Goal: Task Accomplishment & Management: Complete application form

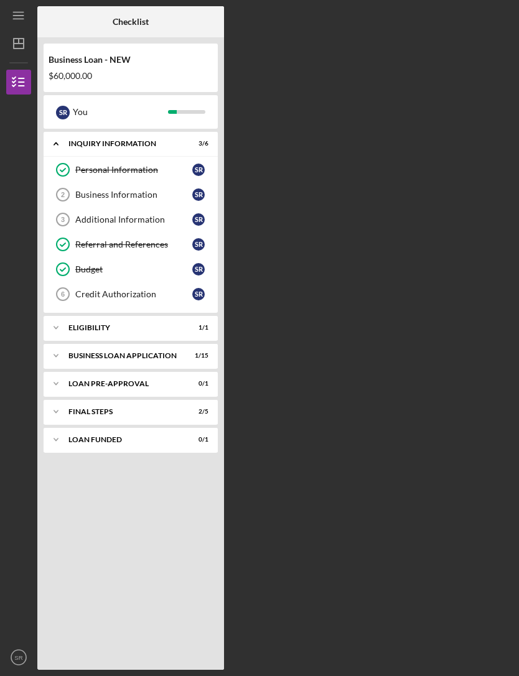
click at [72, 193] on icon "Business Information 2" at bounding box center [62, 194] width 31 height 31
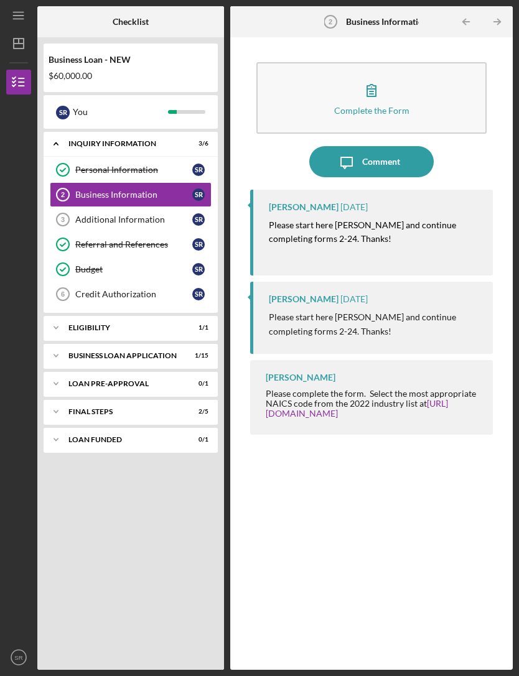
scroll to position [40, 0]
click at [405, 106] on div "Complete the Form" at bounding box center [371, 110] width 75 height 9
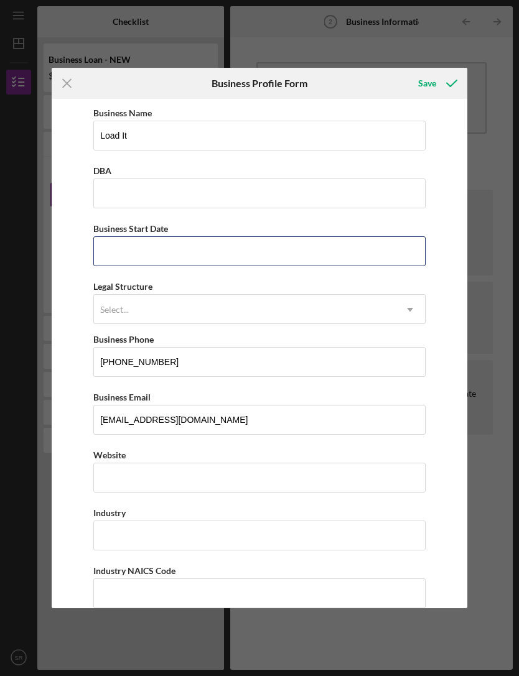
click at [108, 253] on input "Business Start Date" at bounding box center [259, 251] width 332 height 30
type input "09/19/2025"
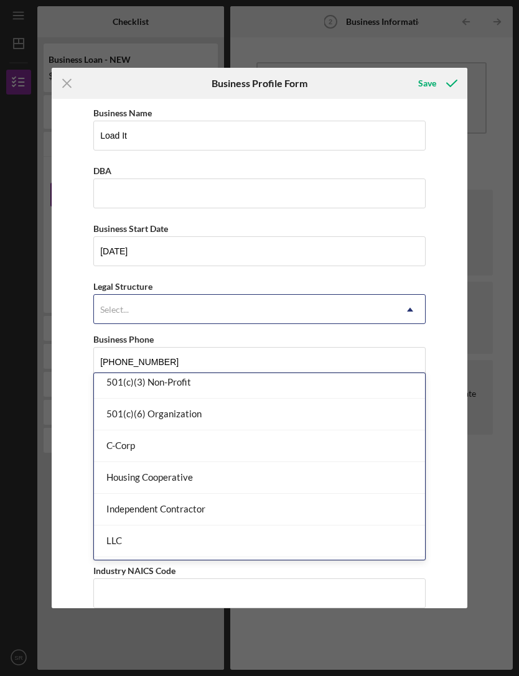
scroll to position [80, 0]
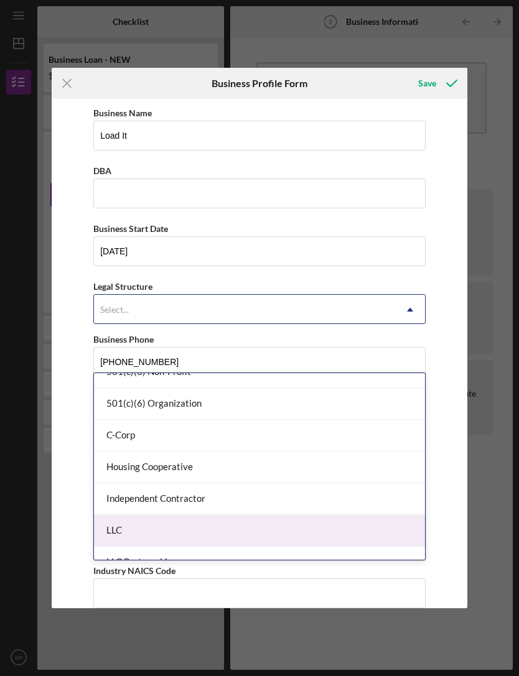
click at [291, 515] on div "LLC" at bounding box center [259, 531] width 331 height 32
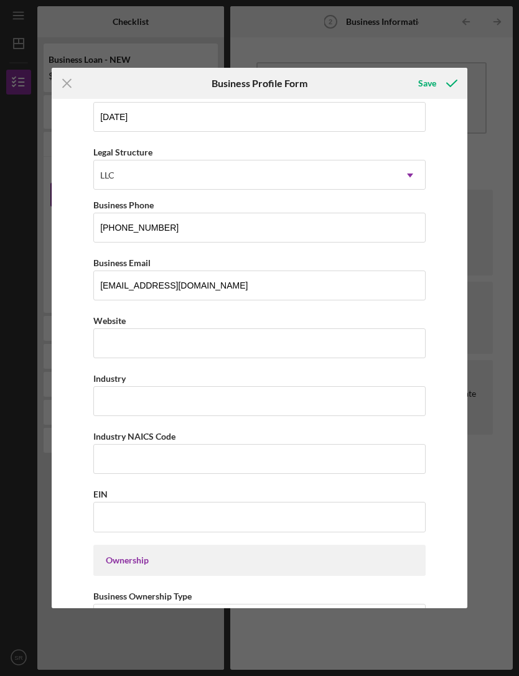
scroll to position [135, 0]
click at [362, 464] on input "Industry NAICS Code" at bounding box center [259, 459] width 332 height 30
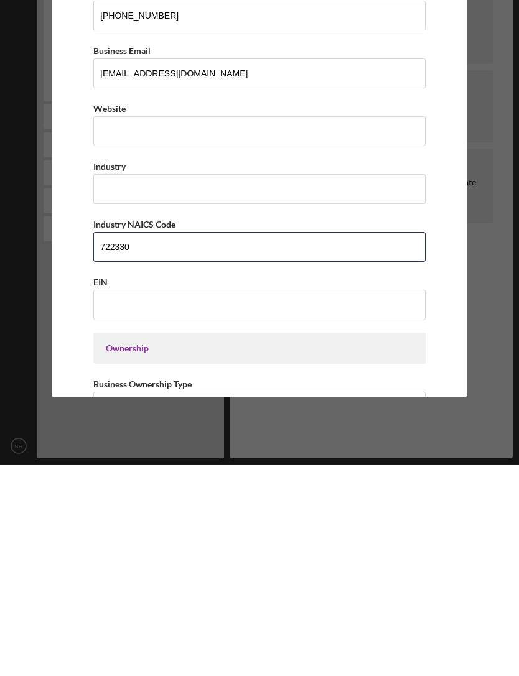
type input "722330"
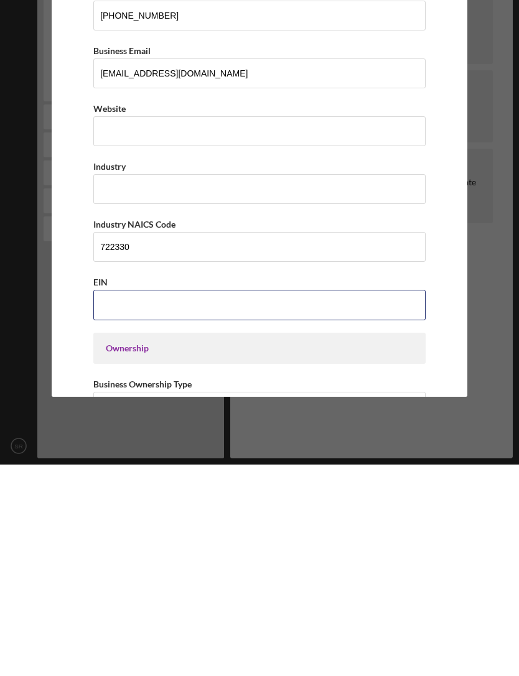
click at [355, 501] on input "EIN" at bounding box center [259, 516] width 332 height 30
type input "39-4457479"
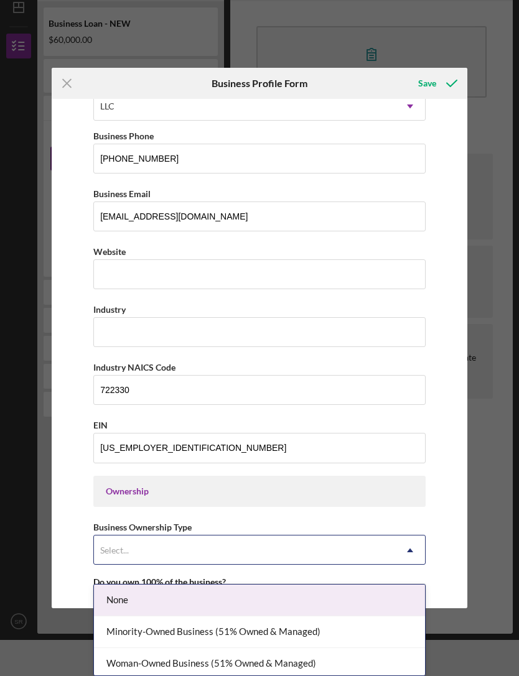
scroll to position [299, 0]
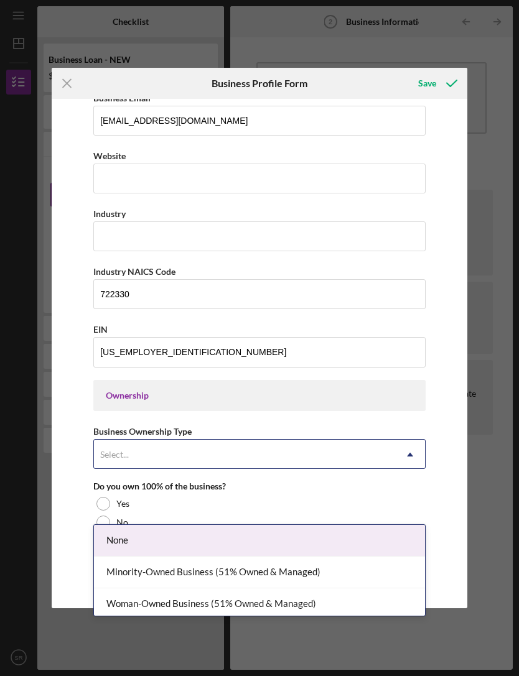
click at [373, 557] on div "Minority-Owned Business (51% Owned & Managed)" at bounding box center [259, 573] width 331 height 32
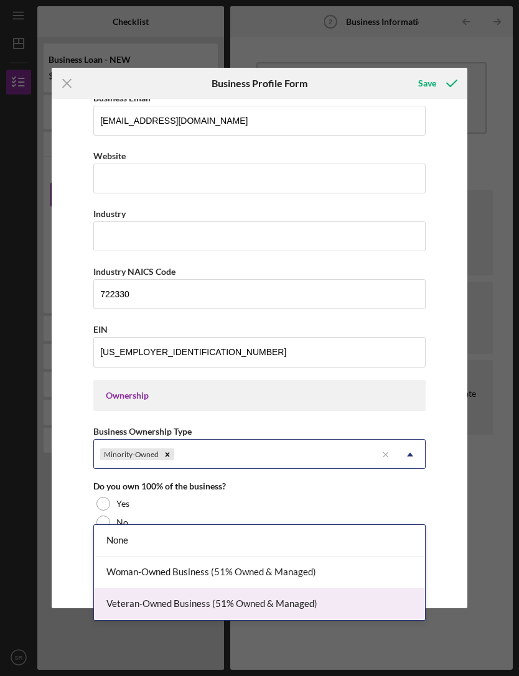
click at [302, 589] on div "Veteran-Owned Business (51% Owned & Managed)" at bounding box center [259, 605] width 331 height 32
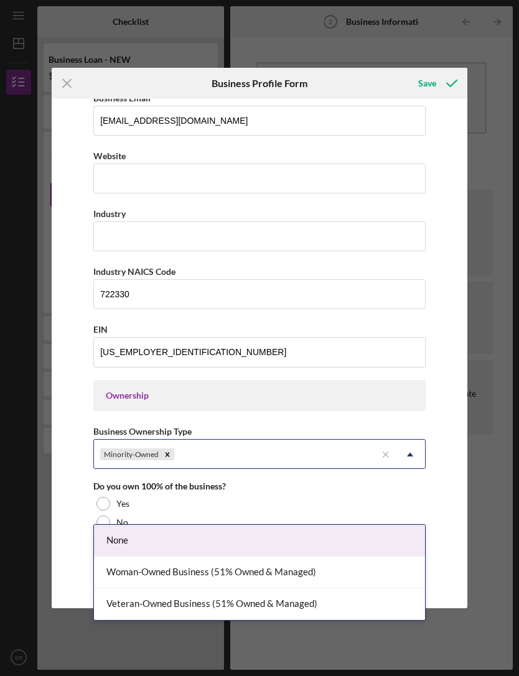
click at [335, 557] on div "Woman-Owned Business (51% Owned & Managed)" at bounding box center [259, 573] width 331 height 32
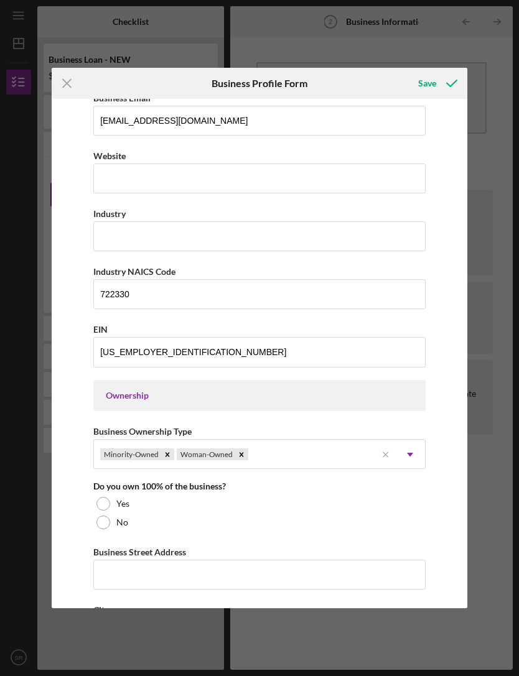
click at [146, 513] on div "Yes" at bounding box center [259, 504] width 332 height 19
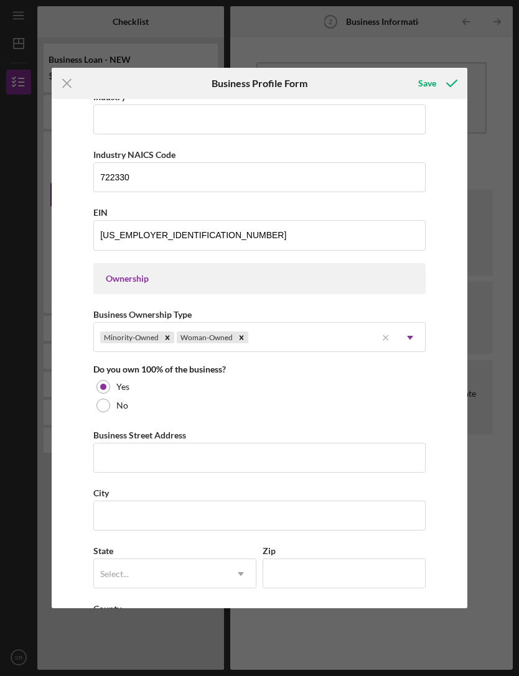
scroll to position [417, 0]
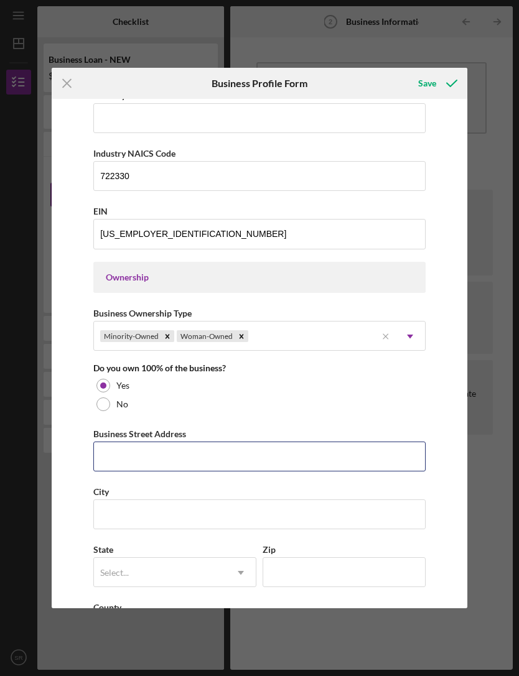
click at [345, 455] on input "Business Street Address" at bounding box center [259, 457] width 332 height 30
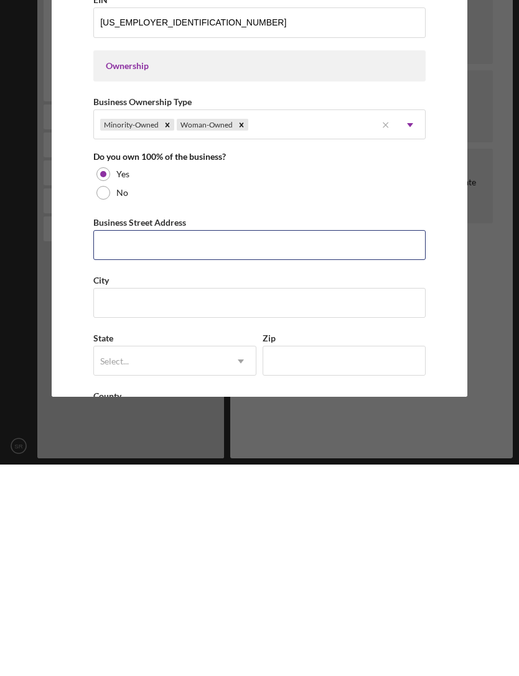
type input "2110 N Willow Rd"
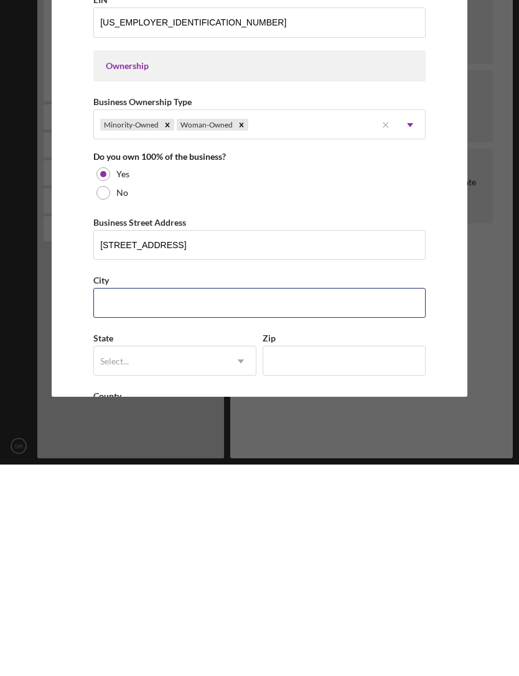
type input "Urbana"
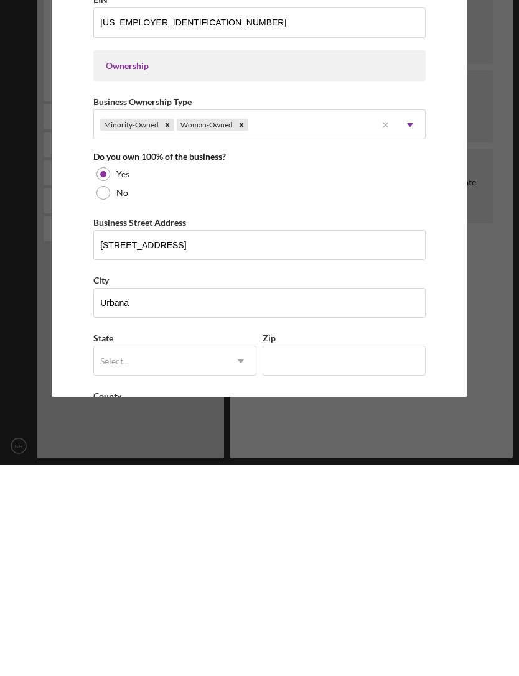
type input "IL"
type input "61801"
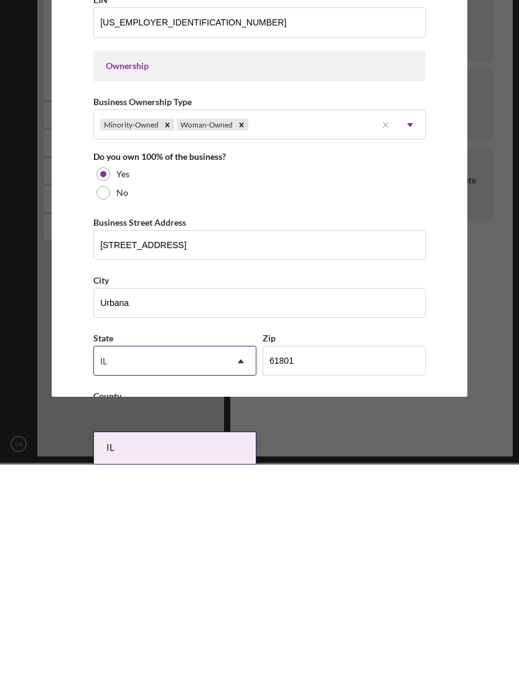
click at [237, 644] on div "IL" at bounding box center [175, 660] width 162 height 32
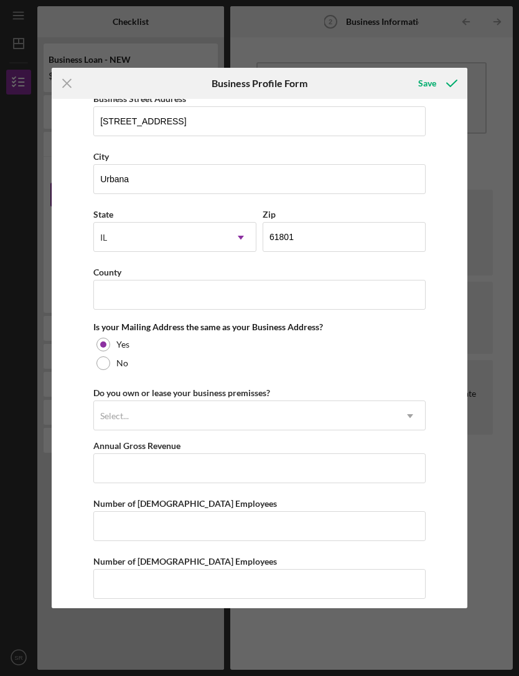
scroll to position [753, 0]
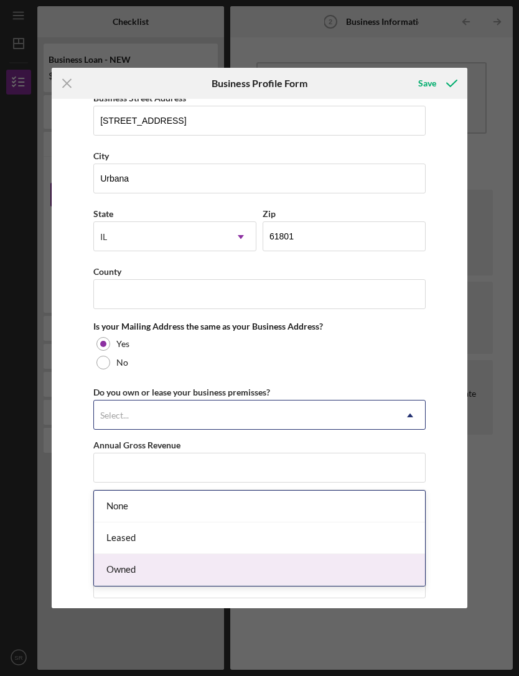
click at [318, 554] on div "Owned" at bounding box center [259, 570] width 331 height 32
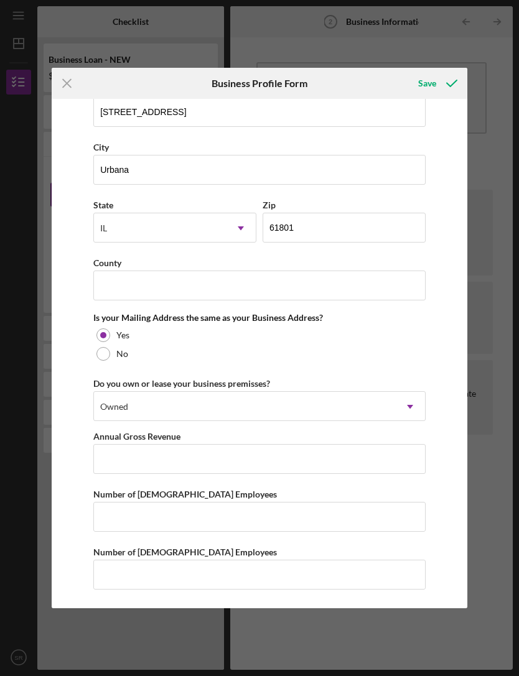
scroll to position [781, 0]
click at [418, 86] on button "Save" at bounding box center [437, 83] width 62 height 25
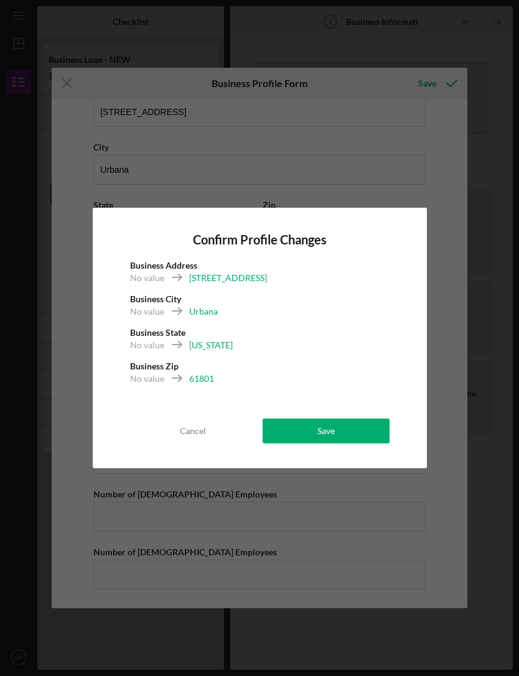
click at [381, 437] on button "Save" at bounding box center [326, 431] width 127 height 25
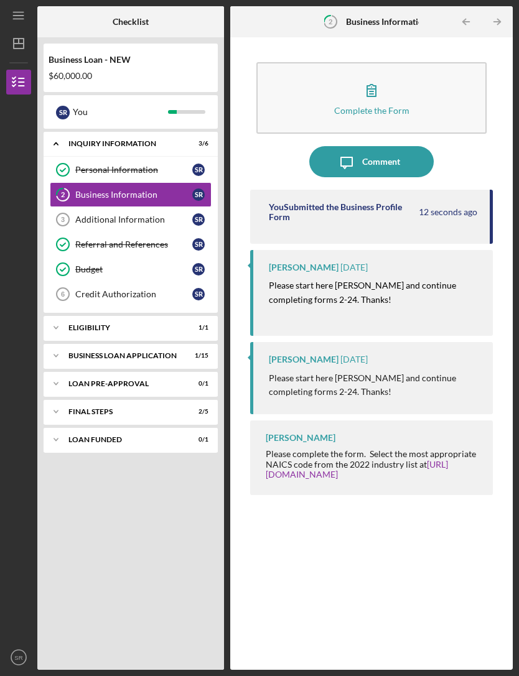
click at [437, 279] on p "Please start here Ms Russell and continue completing forms 2-24. Thanks!" at bounding box center [375, 293] width 212 height 28
click at [365, 279] on p "Please start here Ms Russell and continue completing forms 2-24. Thanks!" at bounding box center [375, 293] width 212 height 28
click at [65, 216] on tspan "3" at bounding box center [63, 219] width 4 height 7
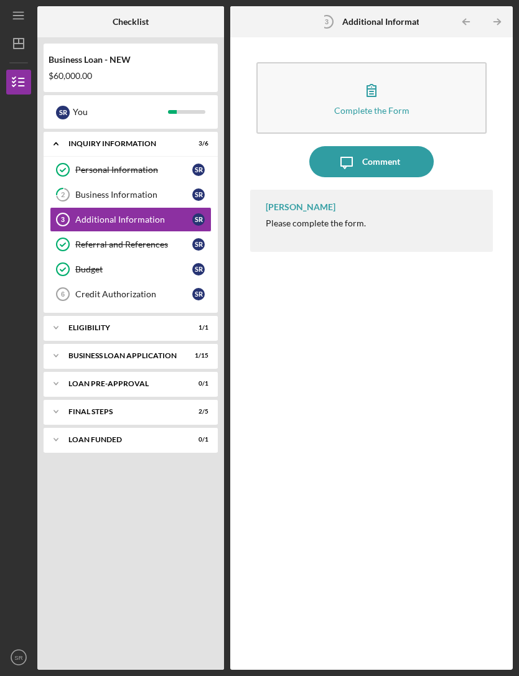
click at [60, 179] on icon "2" at bounding box center [62, 194] width 31 height 31
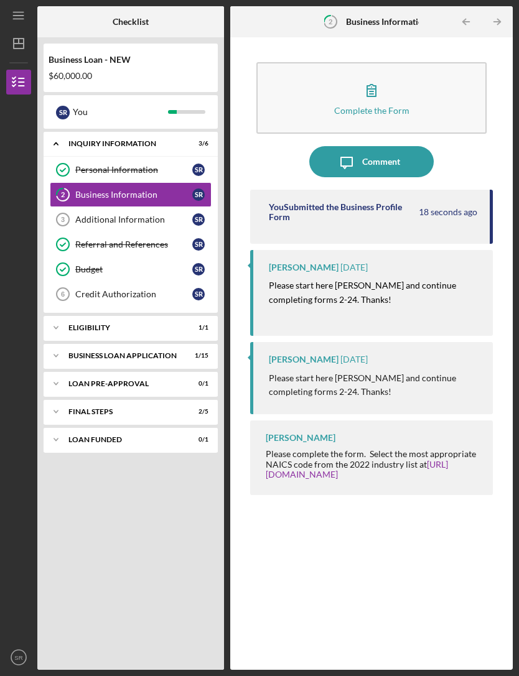
click at [449, 74] on button "Complete the Form Form" at bounding box center [371, 98] width 231 height 72
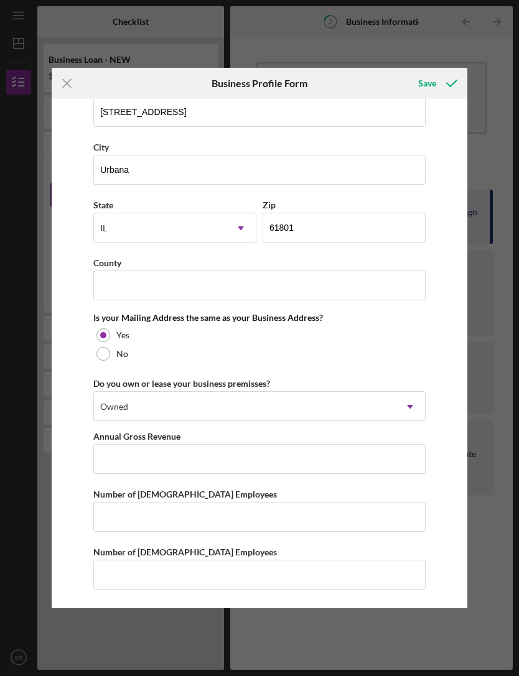
scroll to position [781, 0]
click at [423, 89] on div "Save" at bounding box center [427, 83] width 18 height 25
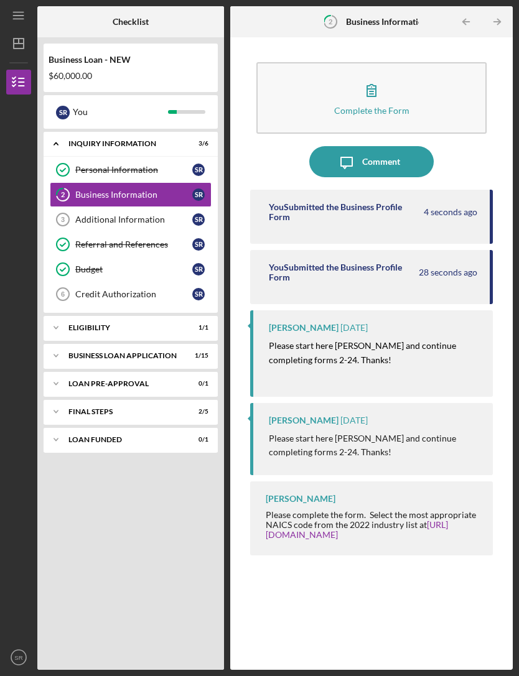
click at [460, 268] on time "28 seconds ago" at bounding box center [448, 273] width 58 height 10
click at [480, 190] on div "You Submitted the Business Profile Form 5 seconds ago" at bounding box center [371, 217] width 243 height 54
click at [450, 268] on time "29 seconds ago" at bounding box center [448, 273] width 58 height 10
click at [68, 213] on circle at bounding box center [63, 219] width 12 height 12
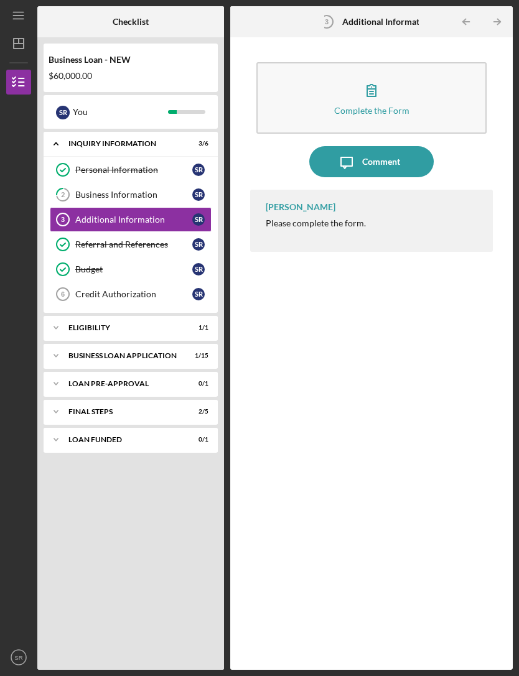
click at [461, 79] on button "Complete the Form Form" at bounding box center [371, 98] width 231 height 72
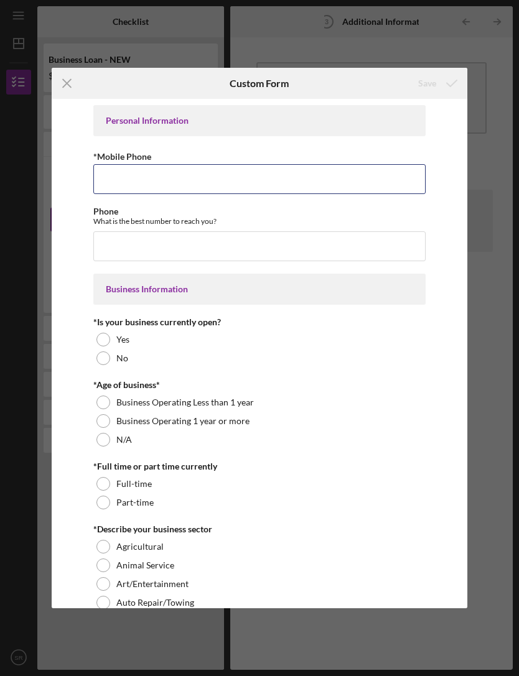
click at [396, 180] on input "*Mobile Phone" at bounding box center [259, 179] width 332 height 30
type input "(217) 274-1289"
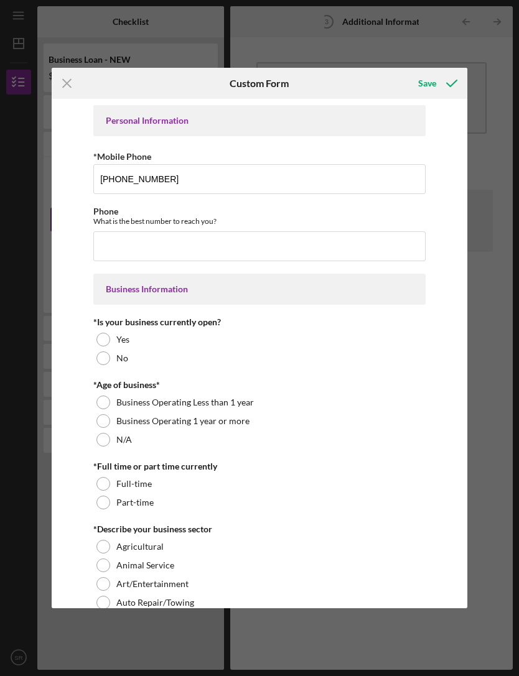
click at [93, 360] on div "No" at bounding box center [259, 358] width 332 height 19
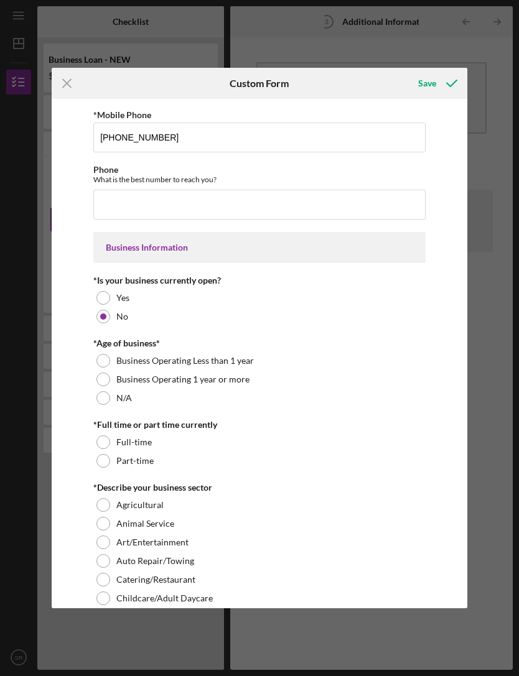
scroll to position [43, 0]
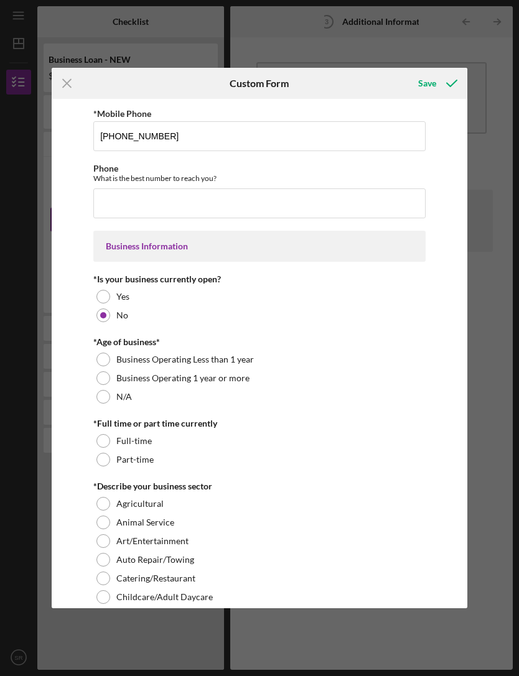
click at [403, 406] on div "N/A" at bounding box center [259, 397] width 332 height 19
click at [96, 359] on div "Business Operating Less than 1 year" at bounding box center [259, 359] width 332 height 19
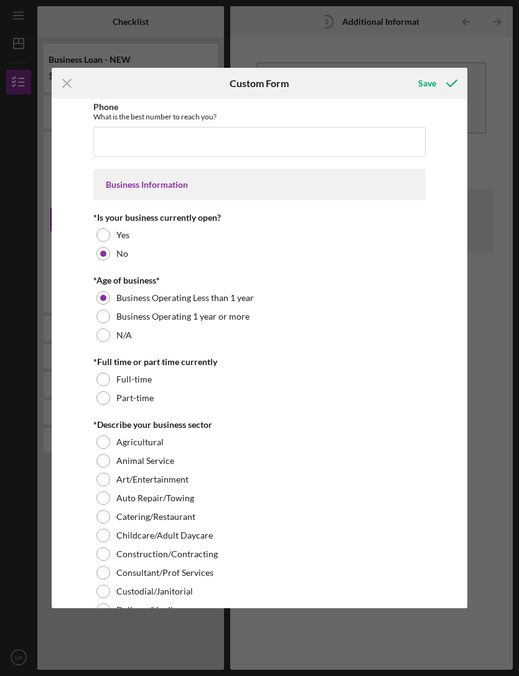
scroll to position [112, 0]
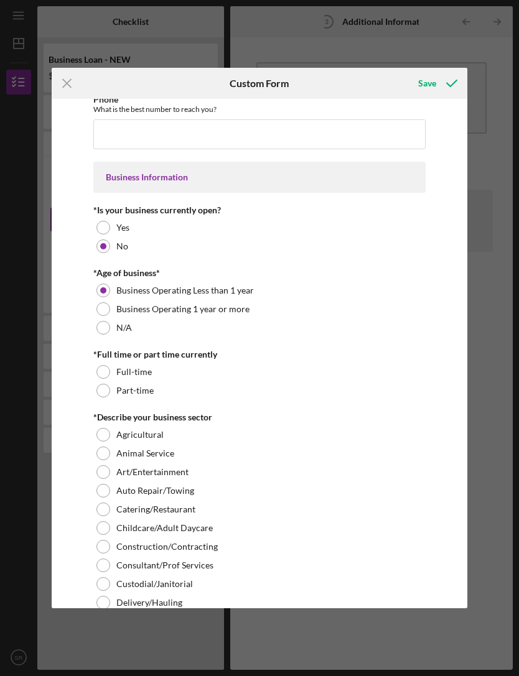
click at [412, 399] on div "Part-time" at bounding box center [259, 390] width 332 height 19
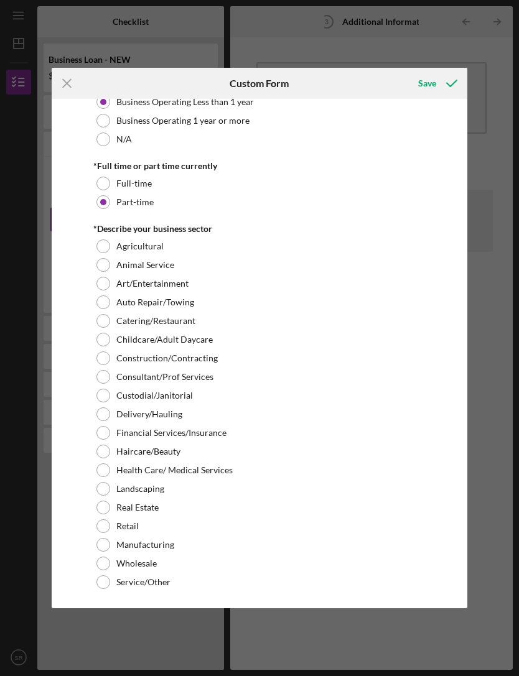
scroll to position [301, 0]
click at [99, 323] on div at bounding box center [103, 321] width 14 height 14
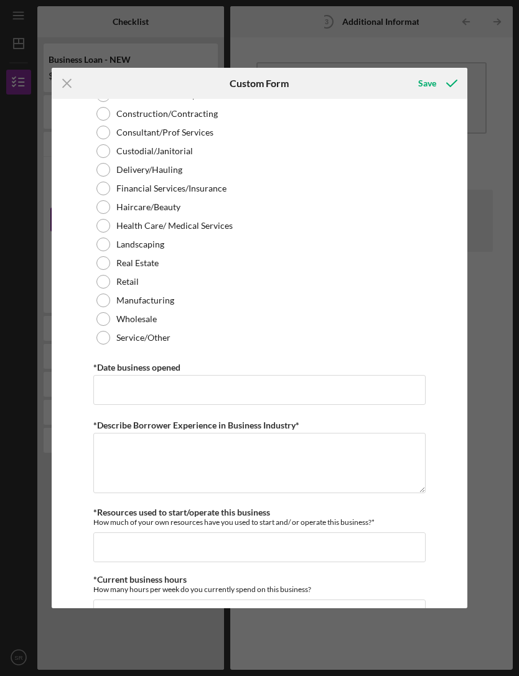
scroll to position [549, 0]
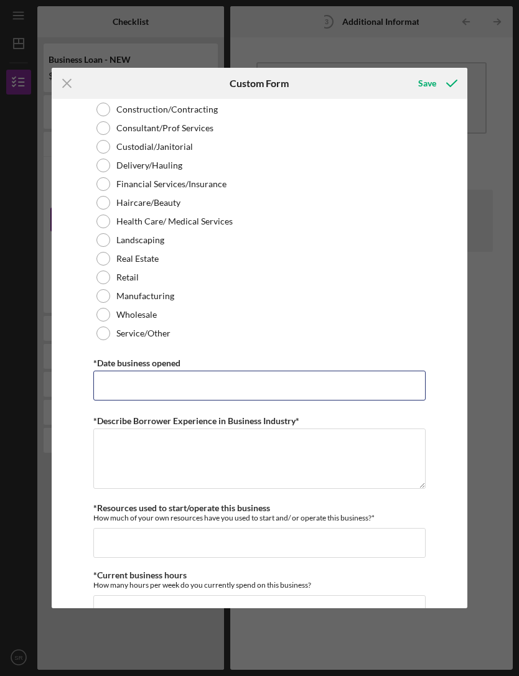
click at [411, 393] on input "*Date business opened" at bounding box center [259, 386] width 332 height 30
type input "09/19/2025"
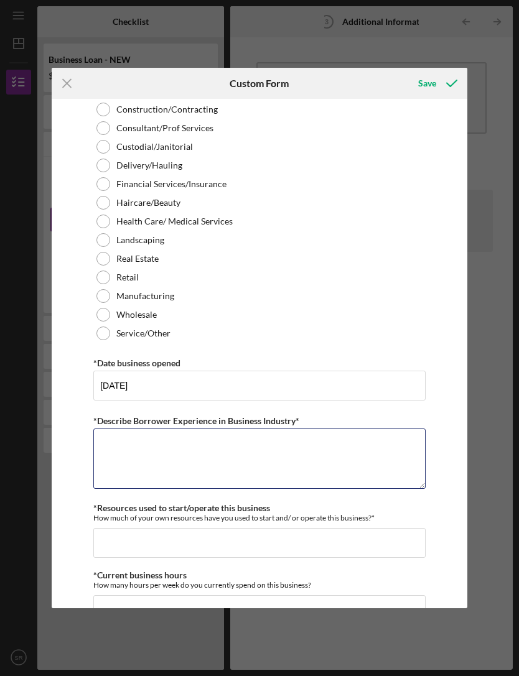
click at [391, 440] on textarea "*Describe Borrower Experience in Business Industry*" at bounding box center [259, 459] width 332 height 60
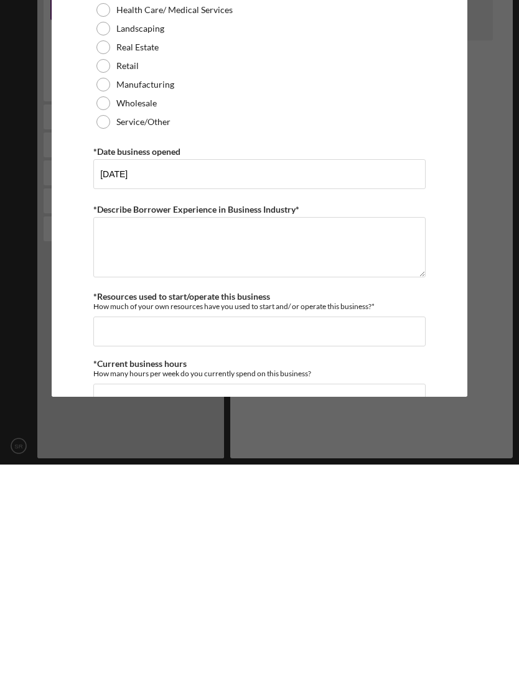
click at [20, 427] on div "Icon/Menu Close Custom Form Save Personal Information *Mobile Phone (217) 274-1…" at bounding box center [259, 338] width 519 height 676
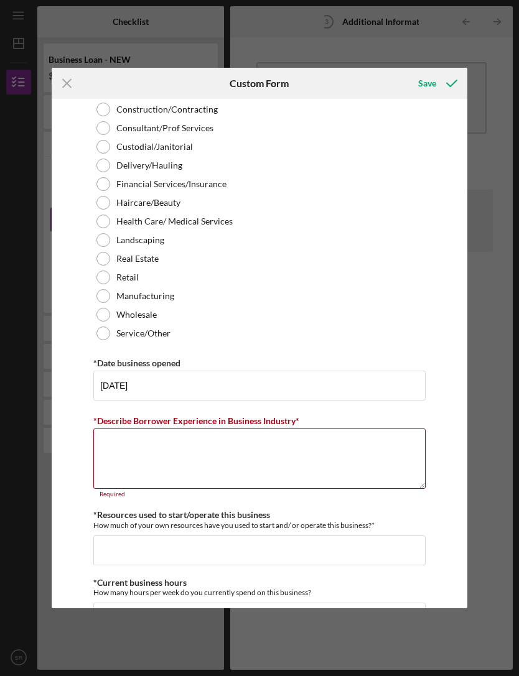
click at [364, 445] on textarea "*Describe Borrower Experience in Business Industry*" at bounding box center [259, 459] width 332 height 60
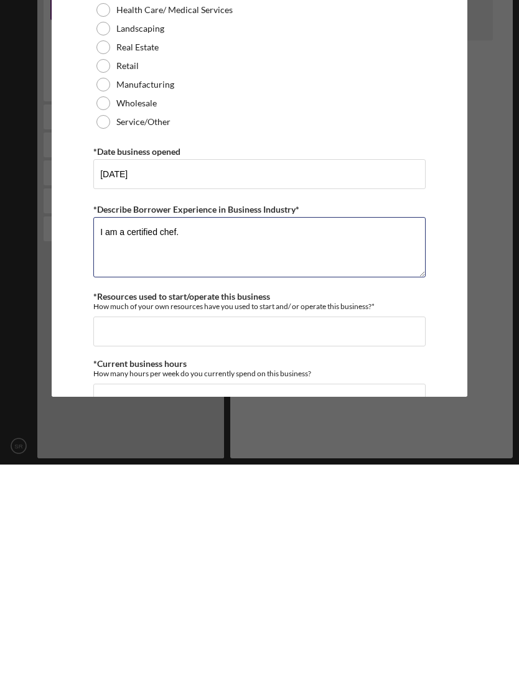
click at [101, 429] on textarea "I am a certified chef." at bounding box center [259, 459] width 332 height 60
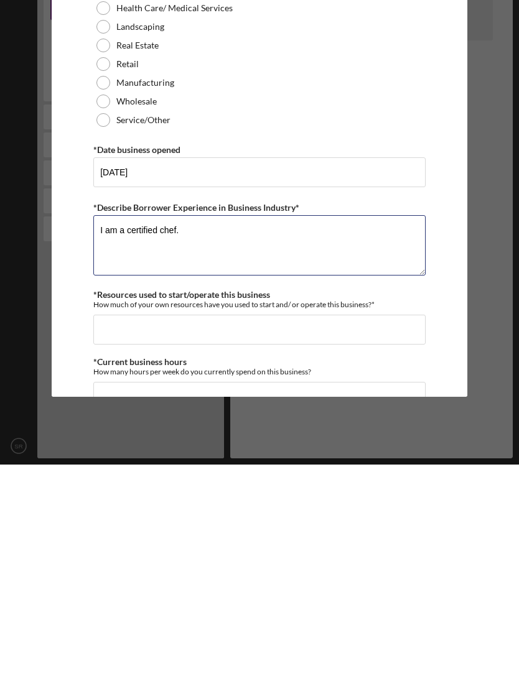
click at [324, 427] on textarea "I am a certified chef." at bounding box center [259, 457] width 332 height 60
type textarea "I"
type textarea "Food industry"
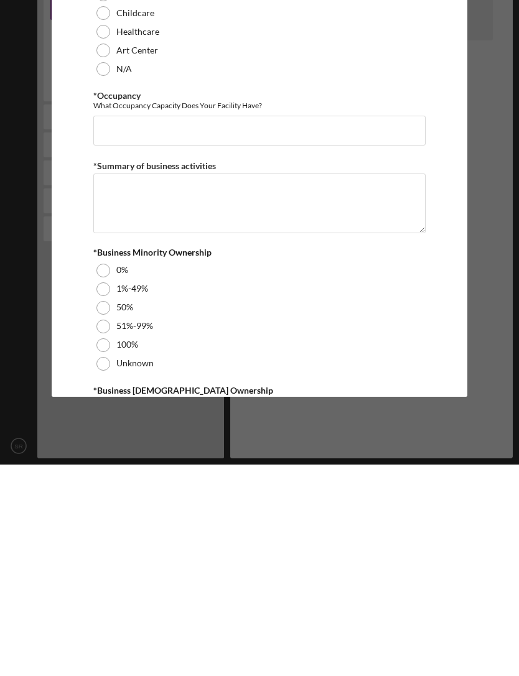
scroll to position [1182, 0]
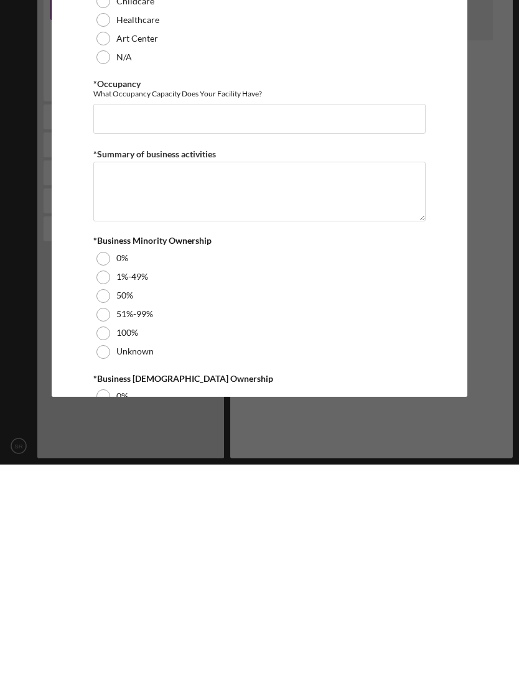
type textarea "Food industry professional with over 25 years of hands on experience who recent…"
click at [95, 536] on div "100%" at bounding box center [259, 545] width 332 height 19
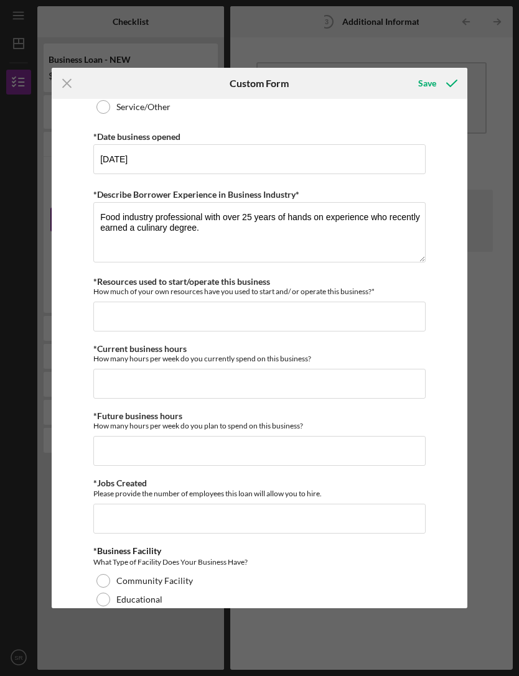
scroll to position [771, 0]
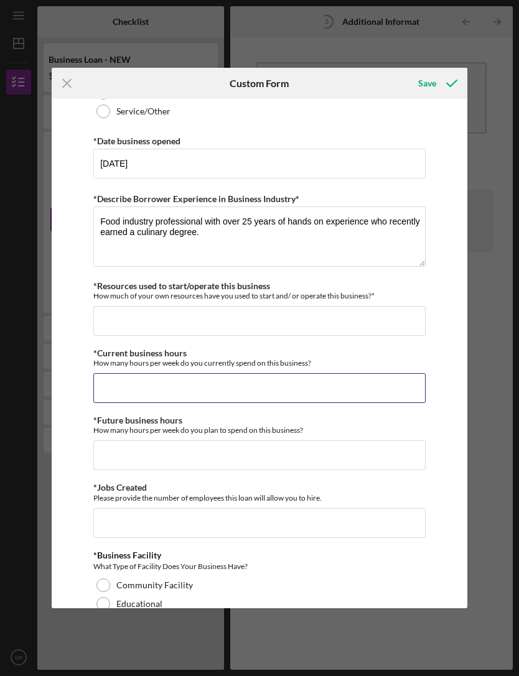
click at [358, 387] on input "*Current business hours" at bounding box center [259, 388] width 332 height 30
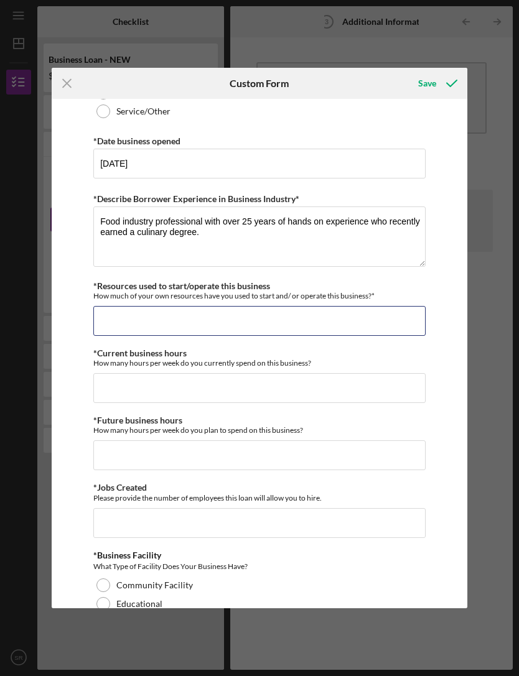
click at [101, 323] on input "*Resources used to start/operate this business" at bounding box center [259, 321] width 332 height 30
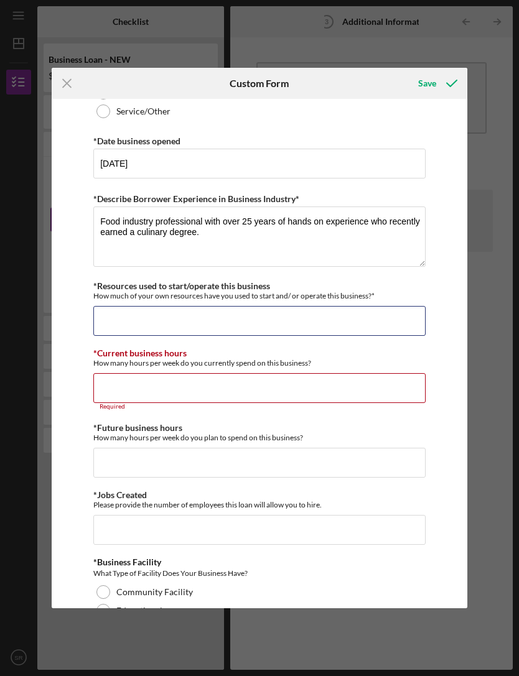
click at [97, 321] on input "*Resources used to start/operate this business" at bounding box center [259, 321] width 332 height 30
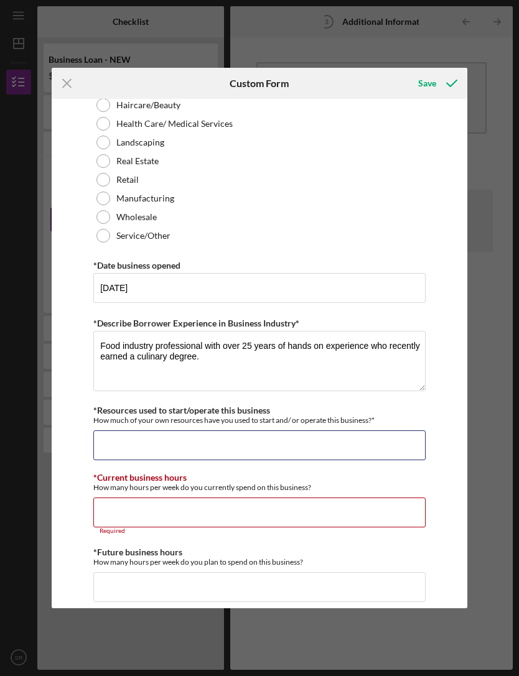
scroll to position [668, 0]
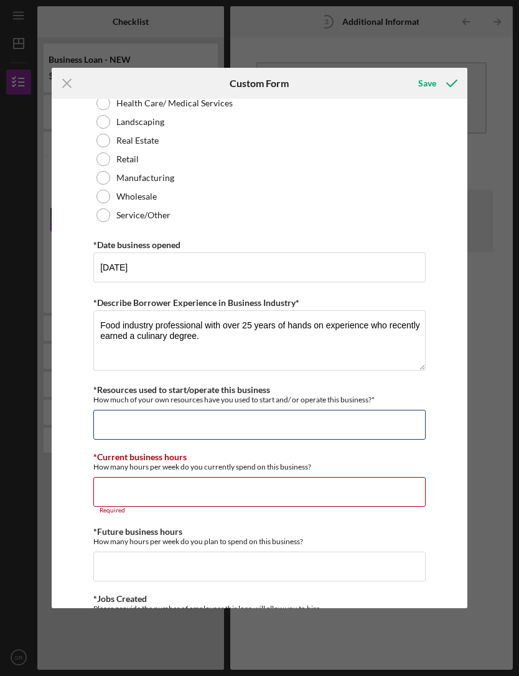
click at [130, 422] on input "*Resources used to start/operate this business" at bounding box center [259, 425] width 332 height 30
type input "$8"
type input "$0"
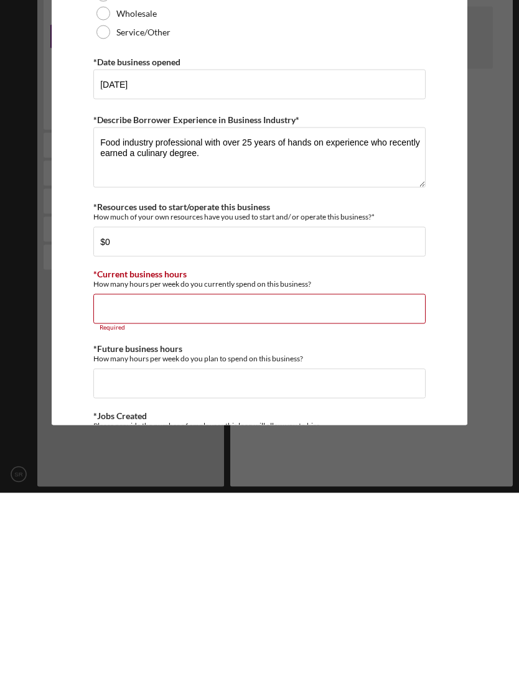
click at [87, 316] on div "Personal Information *Mobile Phone (217) 274-1289 Phone What is the best number…" at bounding box center [259, 354] width 415 height 510
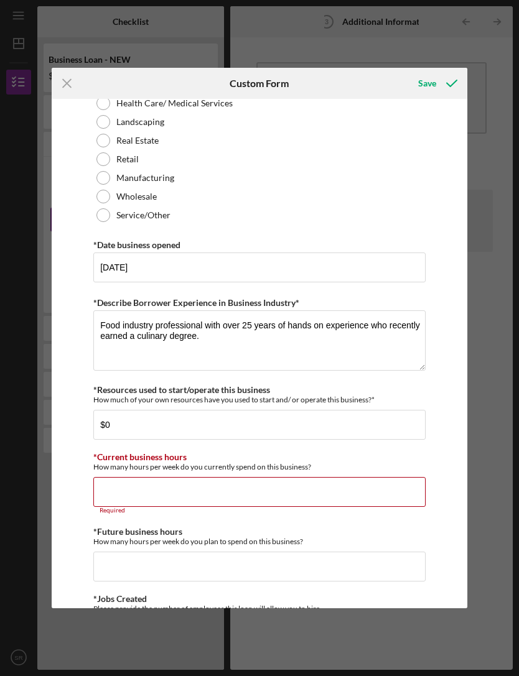
click at [387, 493] on input "*Current business hours" at bounding box center [259, 492] width 332 height 30
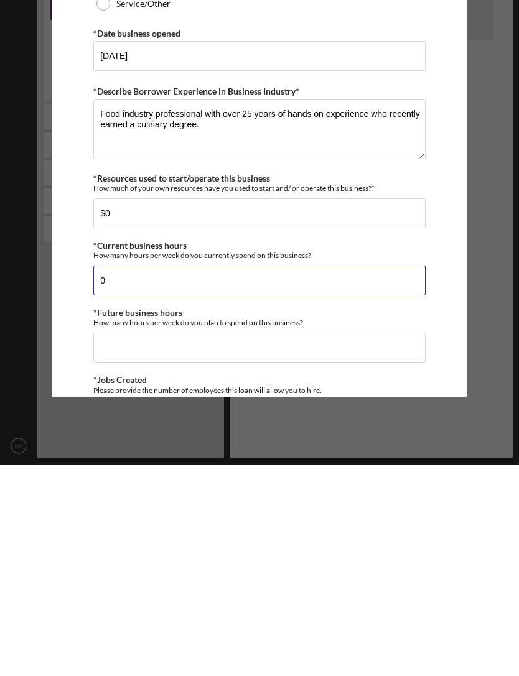
type input "0"
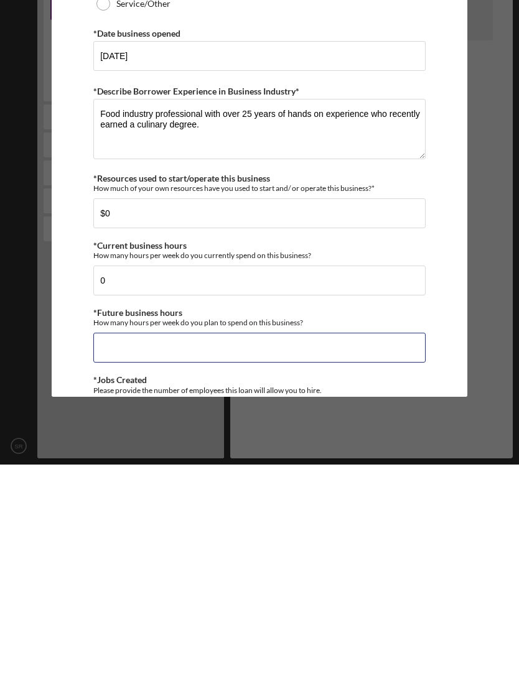
click at [98, 544] on input "*Future business hours" at bounding box center [259, 559] width 332 height 30
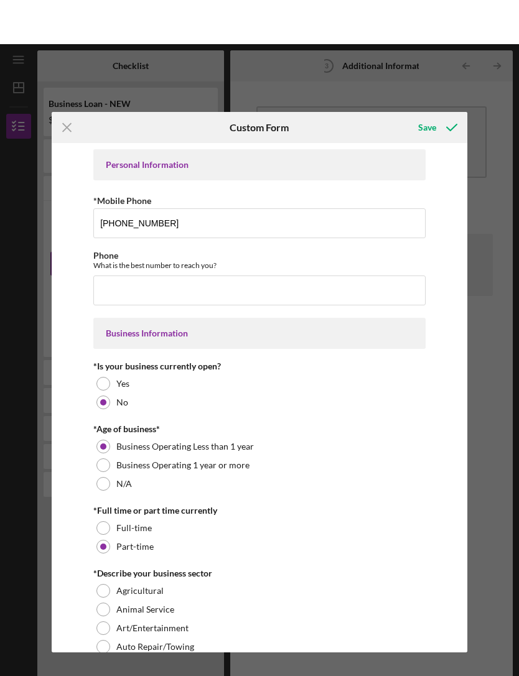
scroll to position [0, 0]
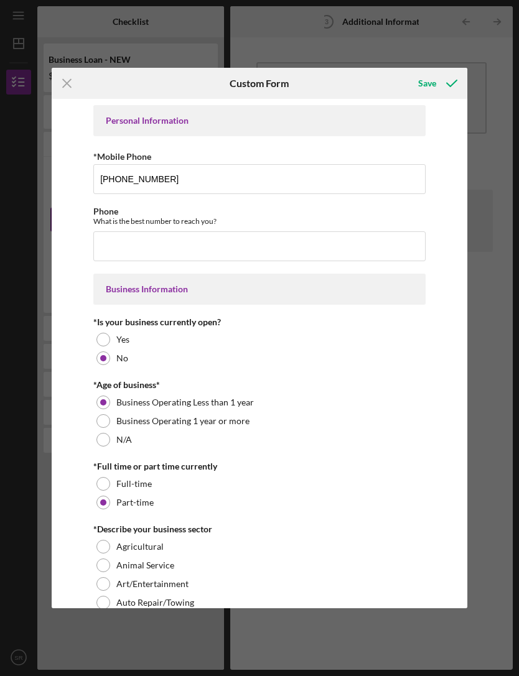
type input "20"
click at [422, 82] on div "Save" at bounding box center [427, 83] width 18 height 25
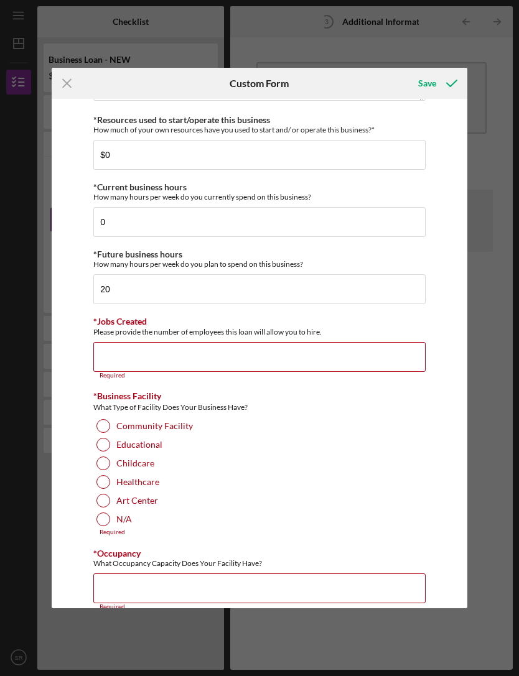
scroll to position [1162, 0]
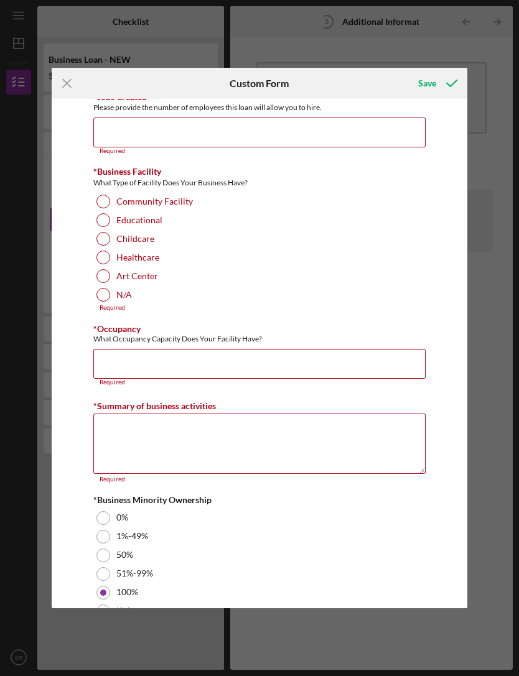
click at [103, 302] on div at bounding box center [103, 295] width 14 height 14
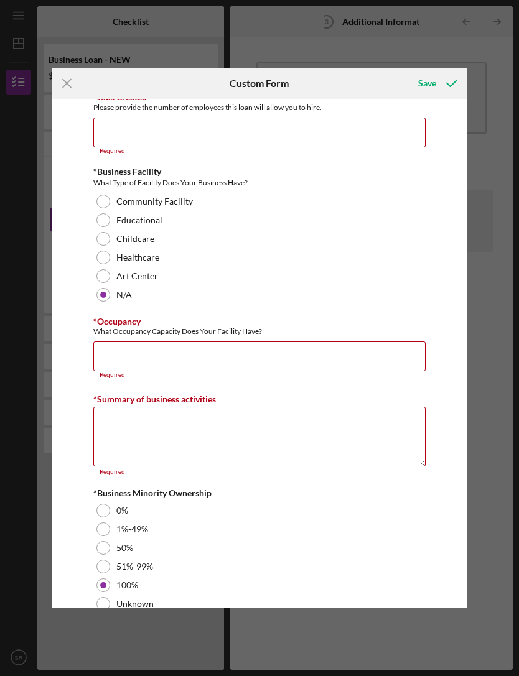
click at [98, 365] on input "*Occupancy" at bounding box center [259, 357] width 332 height 30
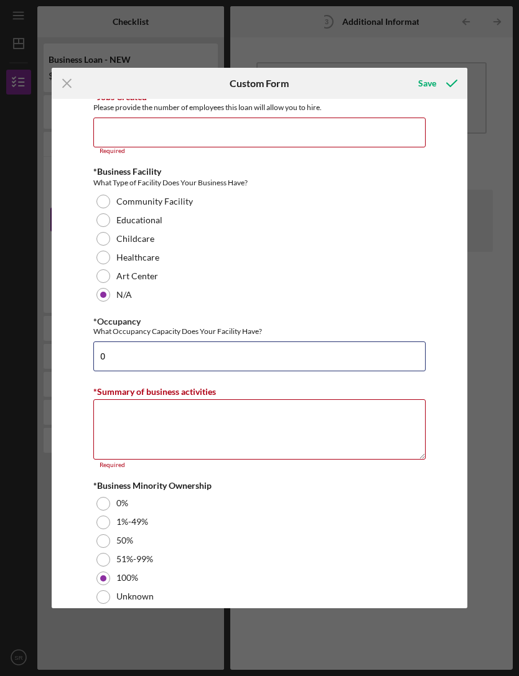
type input "0"
click at [102, 425] on textarea "*Summary of business activities" at bounding box center [259, 429] width 332 height 60
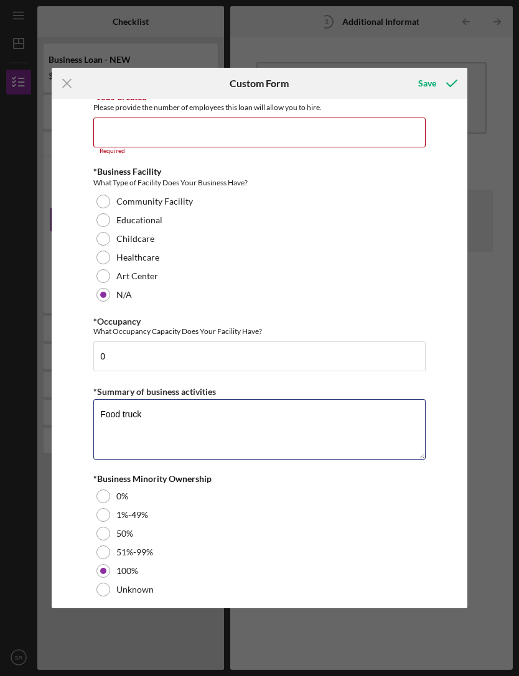
type textarea "Food truck"
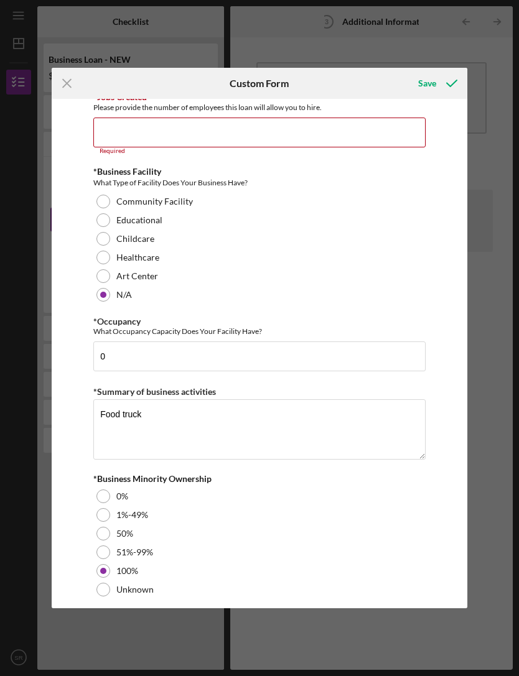
click at [110, 139] on input "*Jobs Created" at bounding box center [259, 133] width 332 height 30
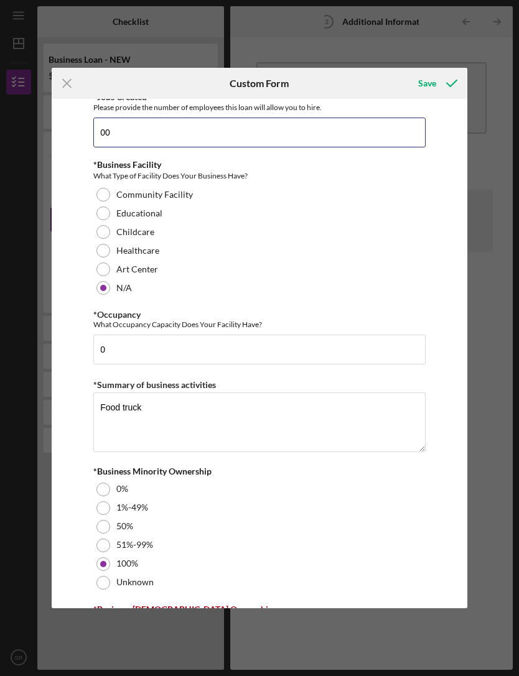
type input "0"
type input "1"
click at [425, 80] on div "Save" at bounding box center [427, 83] width 18 height 25
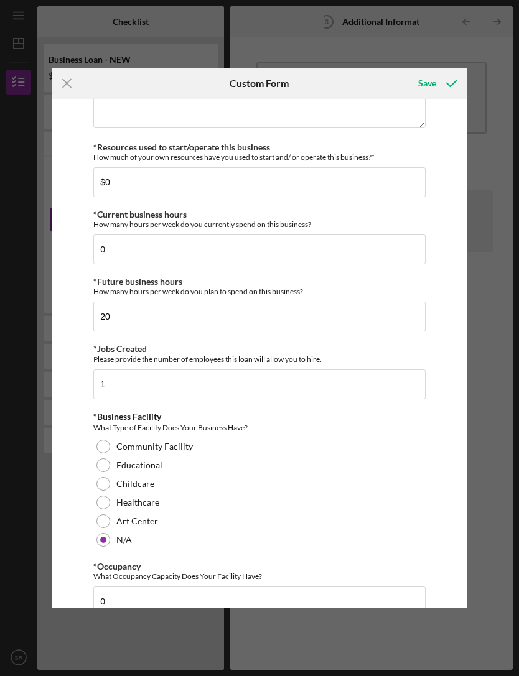
click at [425, 71] on div "Save" at bounding box center [427, 83] width 18 height 25
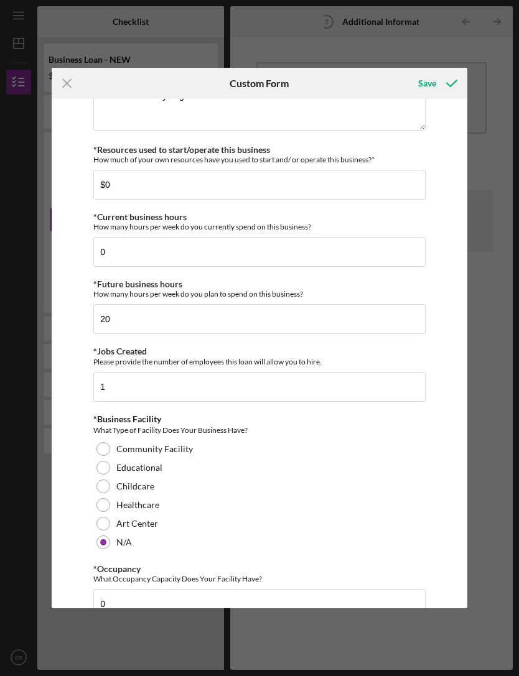
scroll to position [908, 0]
click at [431, 87] on div "Save" at bounding box center [427, 83] width 18 height 25
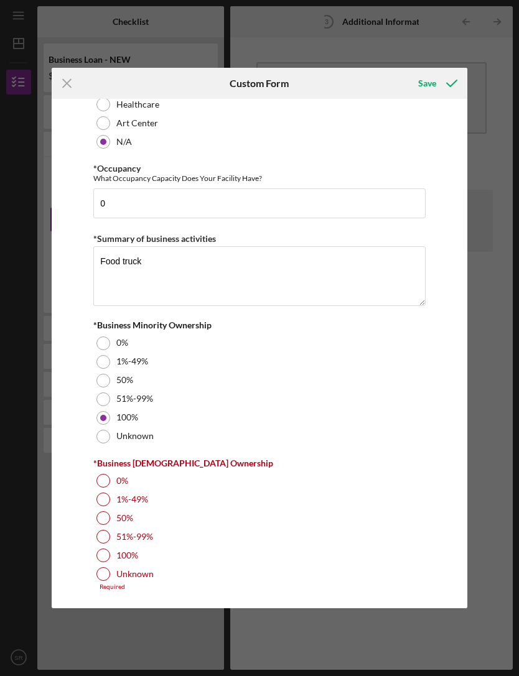
scroll to position [1317, 0]
click at [104, 551] on div at bounding box center [103, 556] width 14 height 14
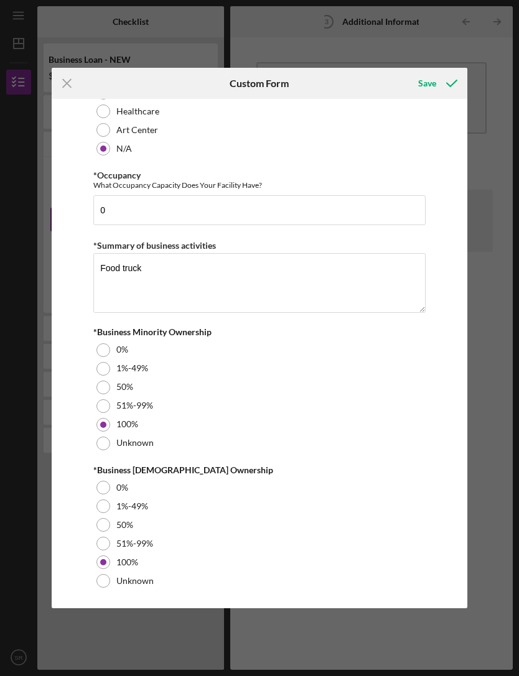
click at [411, 77] on button "Save" at bounding box center [437, 83] width 62 height 25
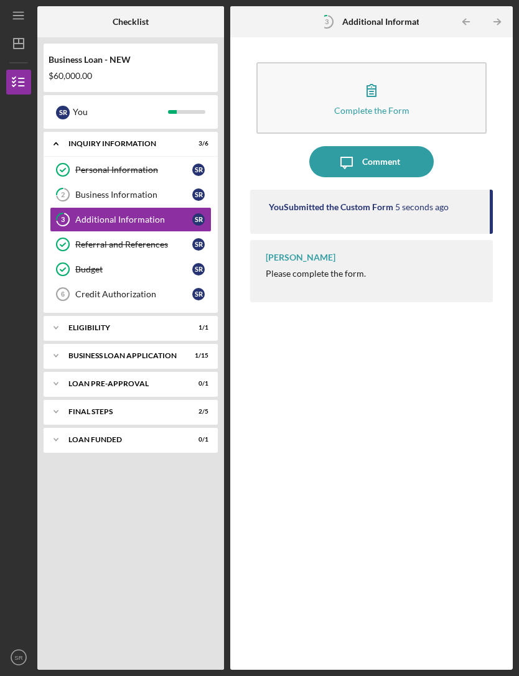
click at [334, 146] on icon "Icon/Message" at bounding box center [346, 161] width 31 height 31
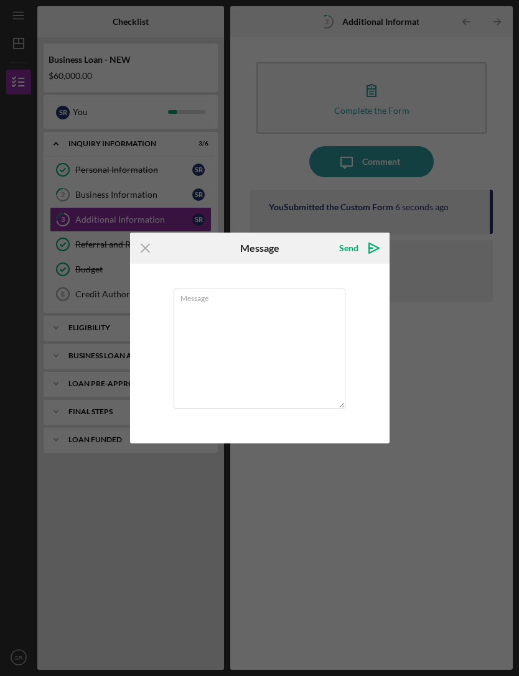
click at [195, 313] on textarea "Message" at bounding box center [260, 349] width 172 height 120
type textarea "P"
type textarea "I have questions about this form."
click at [356, 253] on div "Send" at bounding box center [348, 248] width 19 height 25
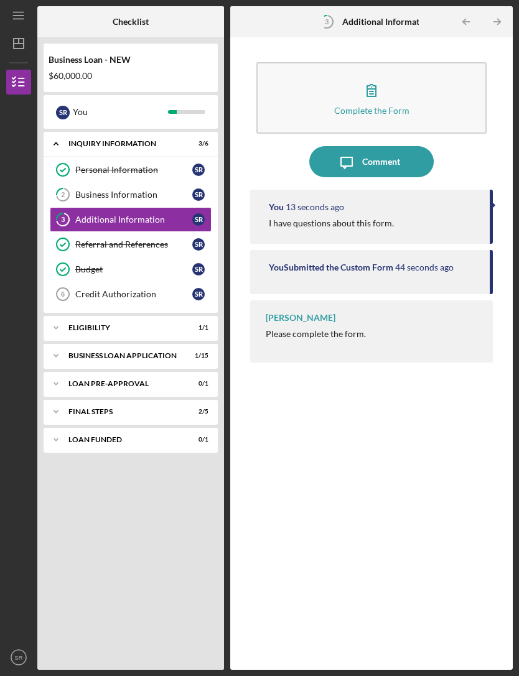
click at [297, 62] on button "Complete the Form Form" at bounding box center [371, 98] width 231 height 72
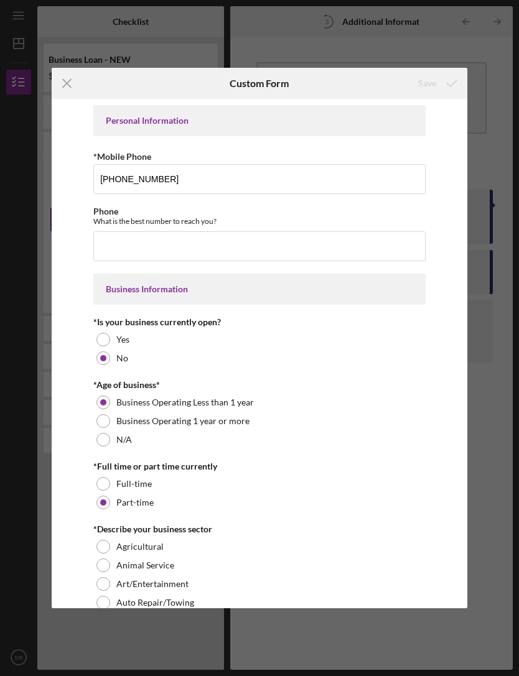
click at [69, 97] on icon "Icon/Menu Close" at bounding box center [67, 83] width 31 height 31
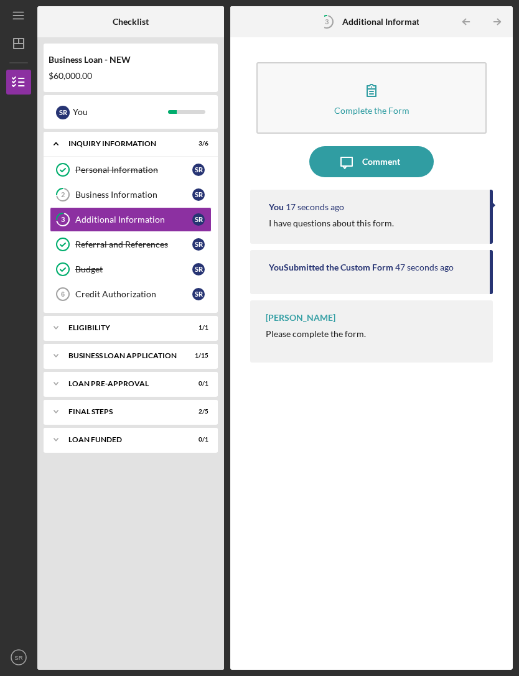
click at [38, 172] on div "Business Loan - NEW $60,000.00 S R You Icon/Expander INQUIRY INFORMATION 3 / 6 …" at bounding box center [130, 353] width 187 height 633
click at [78, 215] on div "Additional Information" at bounding box center [133, 220] width 117 height 10
click at [28, 161] on div at bounding box center [18, 233] width 25 height 276
click at [83, 289] on div "Credit Authorization" at bounding box center [133, 294] width 117 height 10
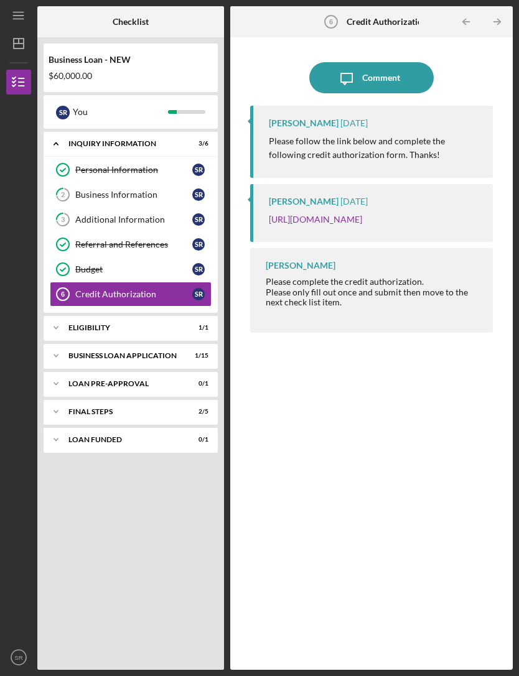
click at [274, 214] on link "[URL][DOMAIN_NAME]" at bounding box center [315, 219] width 93 height 11
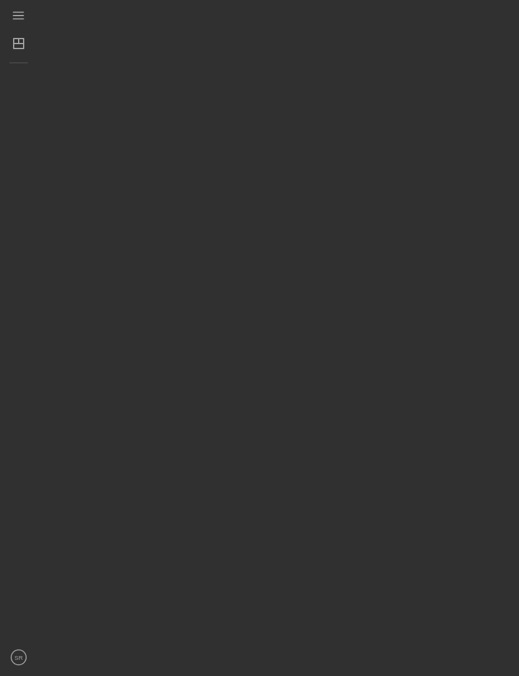
scroll to position [40, 0]
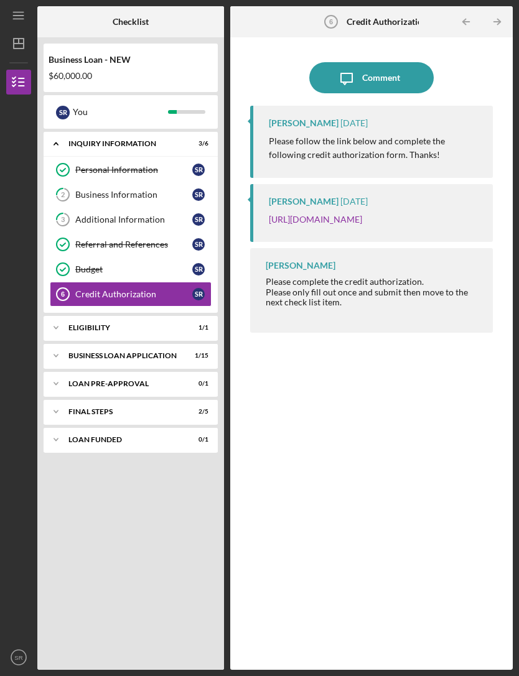
click at [60, 343] on icon "Icon/Expander" at bounding box center [56, 355] width 25 height 25
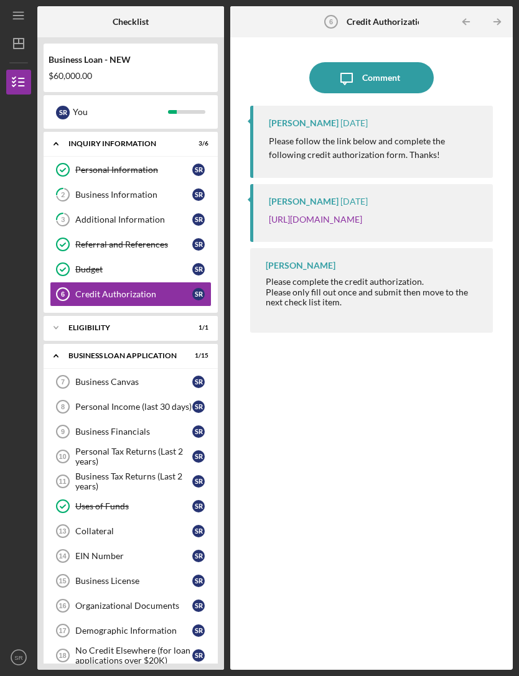
click at [80, 377] on div "Business Canvas" at bounding box center [133, 382] width 117 height 10
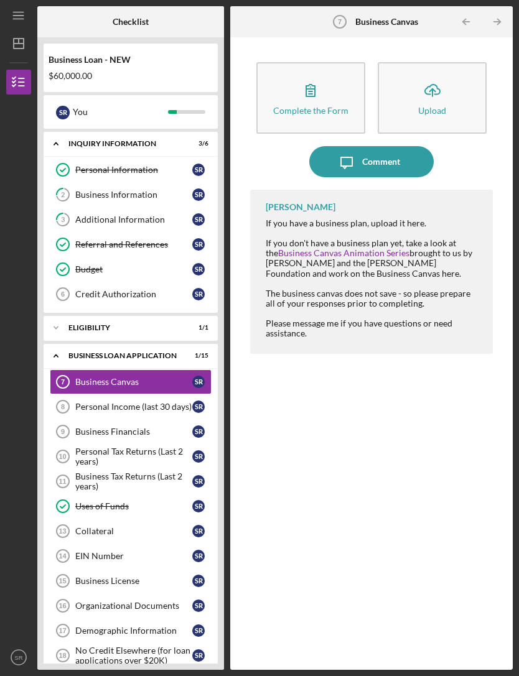
click at [78, 551] on div "EIN Number" at bounding box center [133, 556] width 117 height 10
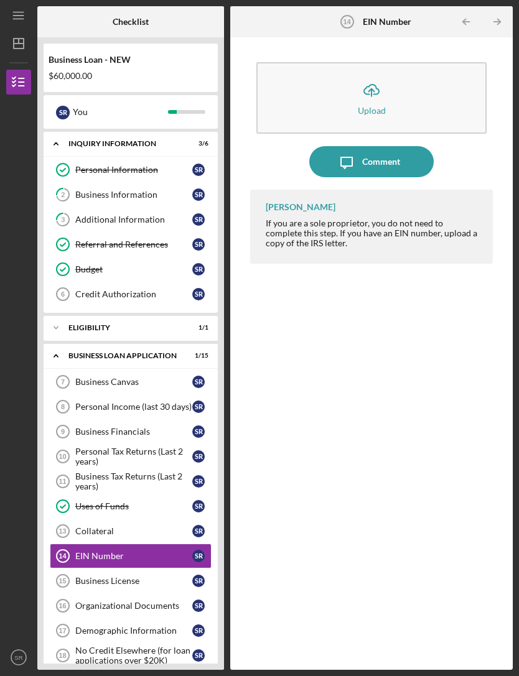
click at [302, 62] on button "Icon/Upload Upload" at bounding box center [371, 98] width 231 height 72
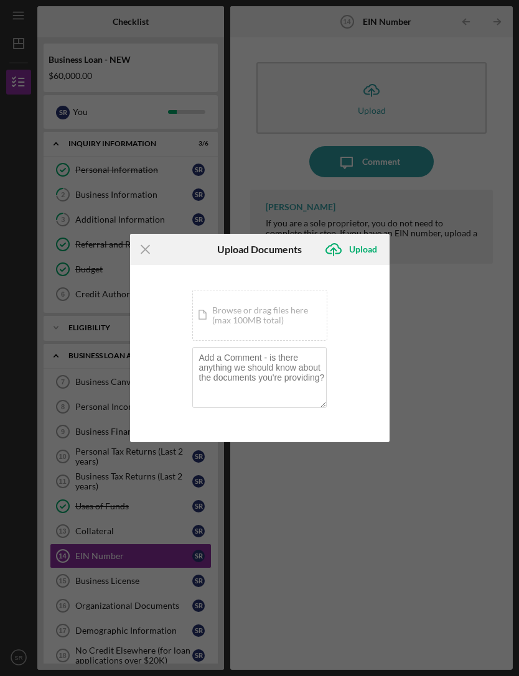
click at [340, 243] on icon "Icon/Upload" at bounding box center [333, 249] width 31 height 31
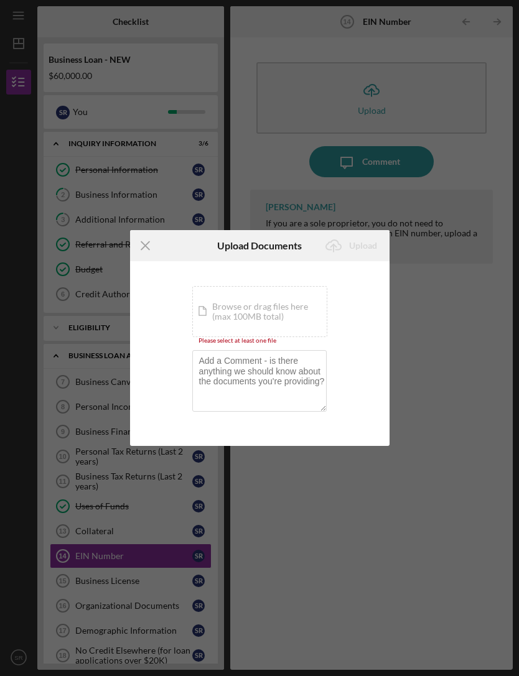
click at [216, 312] on div "Icon/Document Browse or drag files here (max 100MB total) Tap to choose files o…" at bounding box center [259, 311] width 135 height 51
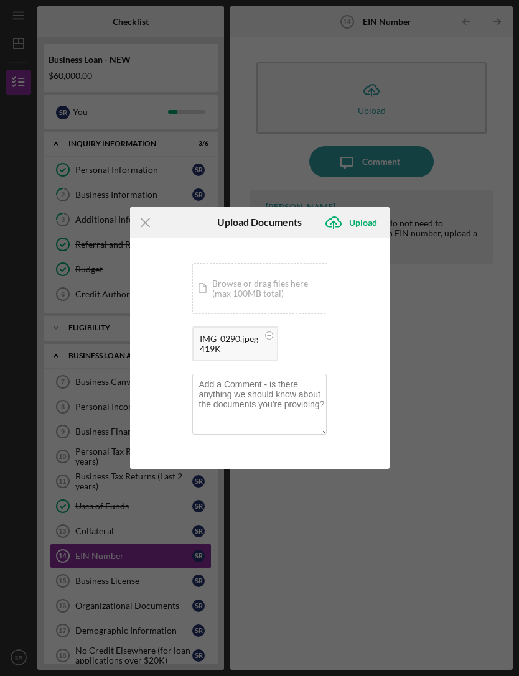
click at [191, 361] on div "You're uploading documents related to EIN Number . Icon/Document Browse or drag…" at bounding box center [259, 353] width 259 height 231
click at [190, 361] on div "You're uploading documents related to EIN Number . Icon/Document Browse or drag…" at bounding box center [259, 353] width 259 height 231
click at [200, 336] on div "IMG_0290.jpeg" at bounding box center [229, 339] width 58 height 10
click at [365, 225] on div "Upload" at bounding box center [363, 222] width 28 height 25
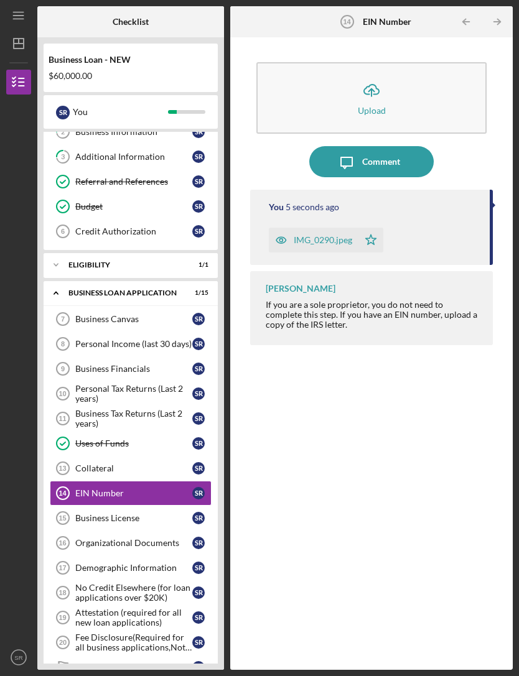
scroll to position [65, 0]
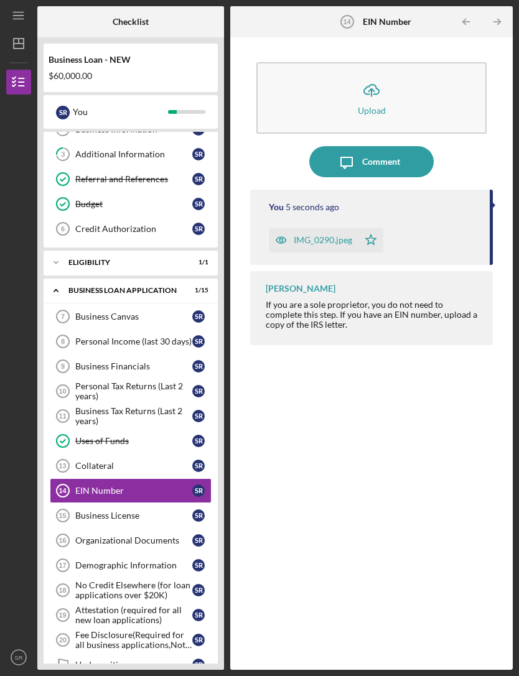
click at [86, 511] on div "Business License" at bounding box center [133, 516] width 117 height 10
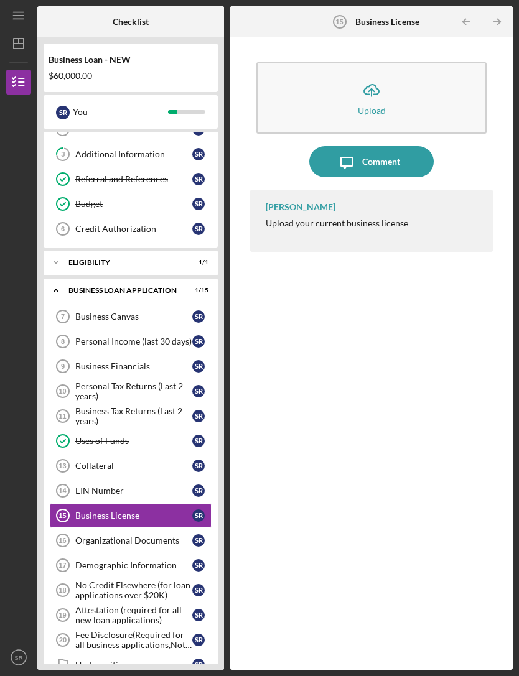
click at [304, 67] on button "Icon/Upload Upload" at bounding box center [371, 98] width 231 height 72
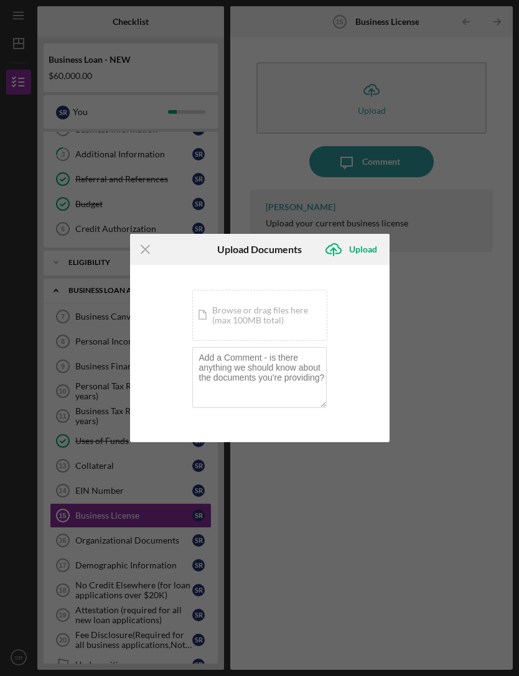
click at [219, 317] on div "Icon/Document Browse or drag files here (max 100MB total) Tap to choose files o…" at bounding box center [259, 315] width 135 height 51
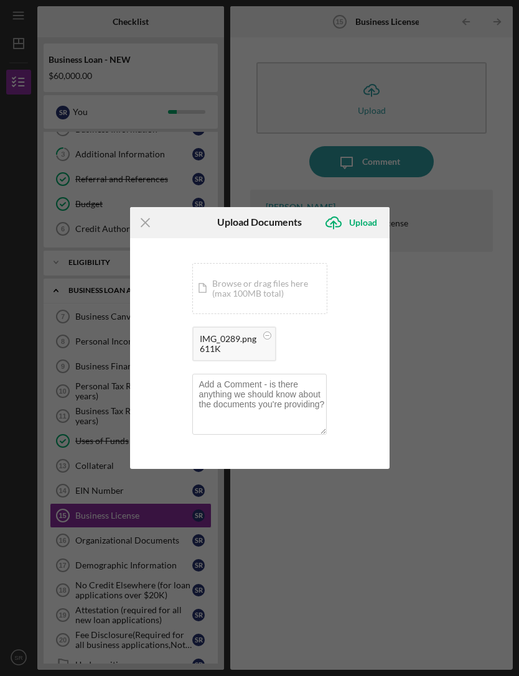
click at [350, 215] on div "Upload" at bounding box center [363, 222] width 28 height 25
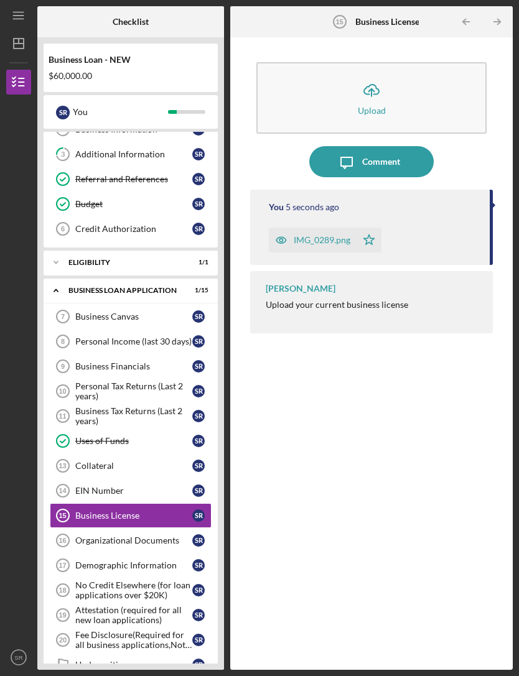
click at [72, 525] on icon "Organizational Documents 16" at bounding box center [62, 540] width 31 height 31
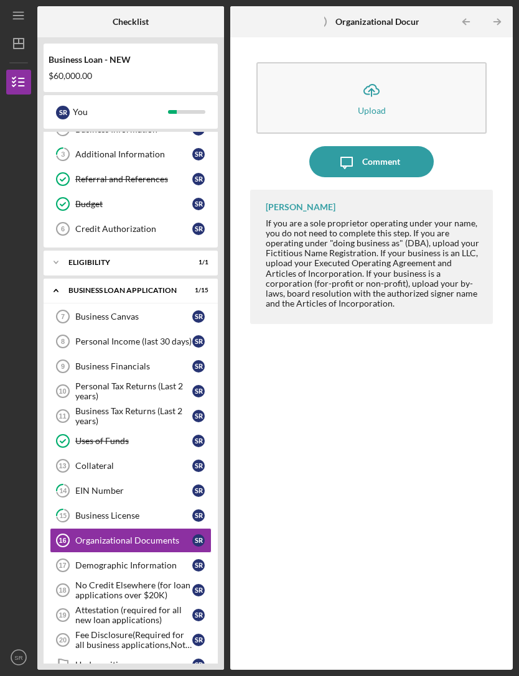
click at [68, 559] on circle at bounding box center [63, 565] width 12 height 12
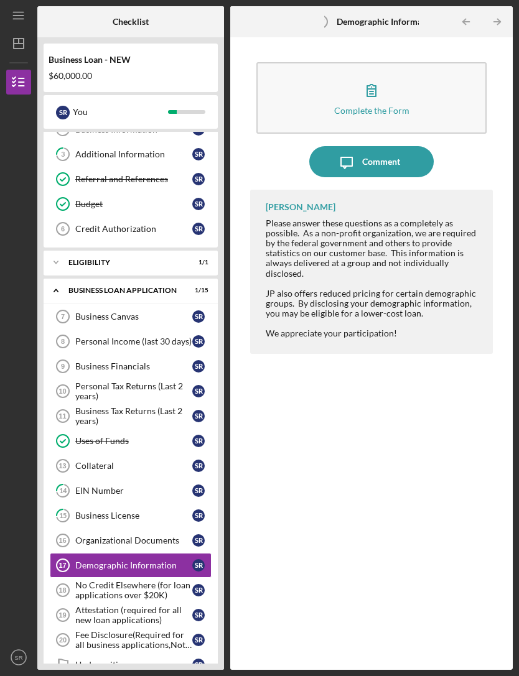
click at [322, 62] on button "Complete the Form Form" at bounding box center [371, 98] width 231 height 72
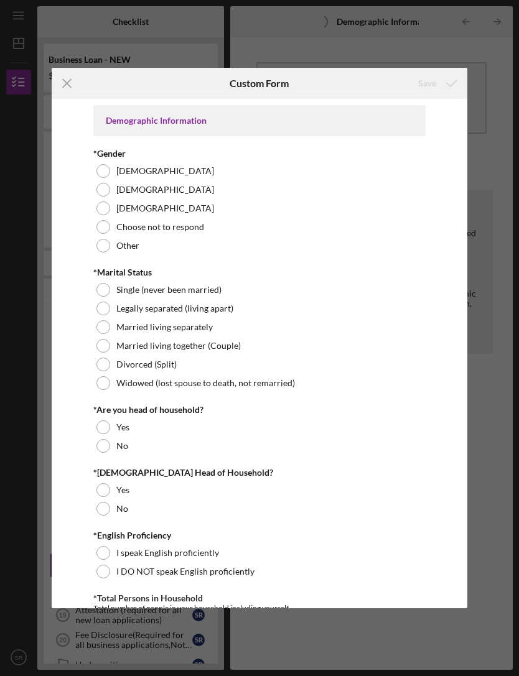
click at [98, 166] on div at bounding box center [103, 171] width 14 height 14
click at [102, 288] on div at bounding box center [103, 290] width 14 height 14
click at [96, 433] on div "Yes" at bounding box center [259, 427] width 332 height 19
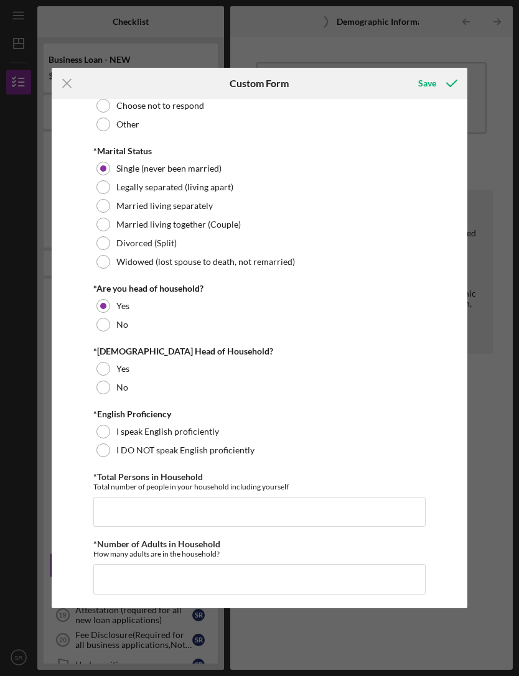
scroll to position [122, 0]
click at [95, 363] on div "Yes" at bounding box center [259, 368] width 332 height 19
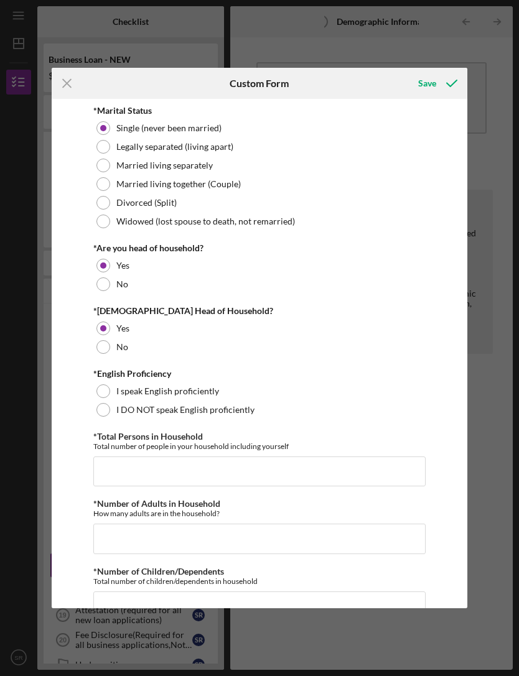
scroll to position [163, 0]
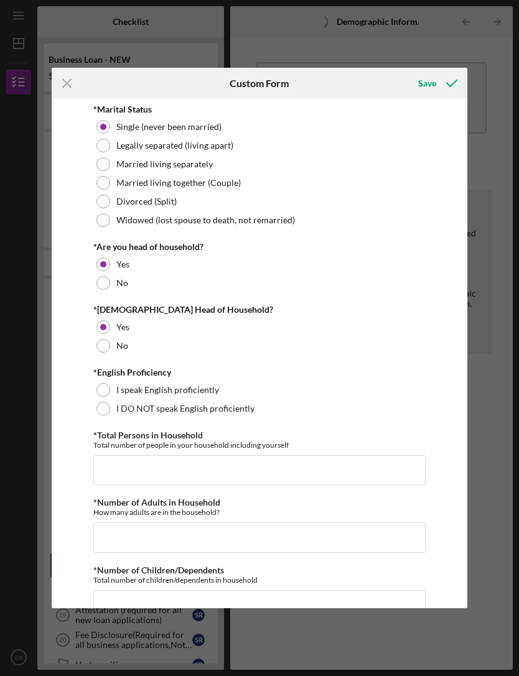
click at [95, 385] on div "I speak English proficiently" at bounding box center [259, 390] width 332 height 19
click at [106, 468] on input "*Total Persons in Household" at bounding box center [259, 470] width 332 height 30
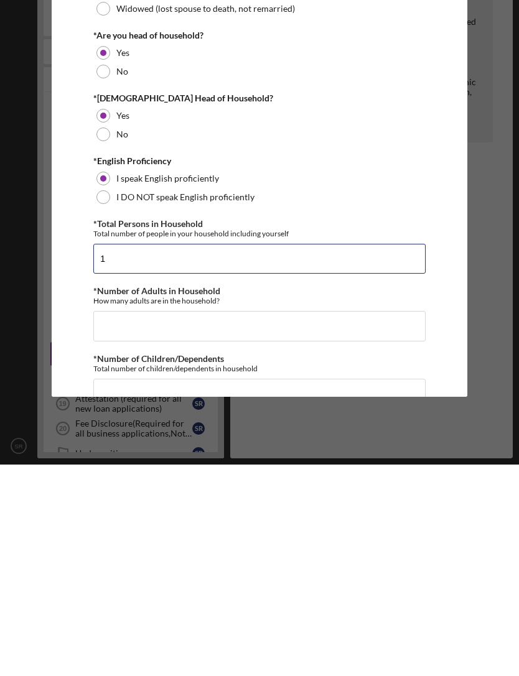
type input "1"
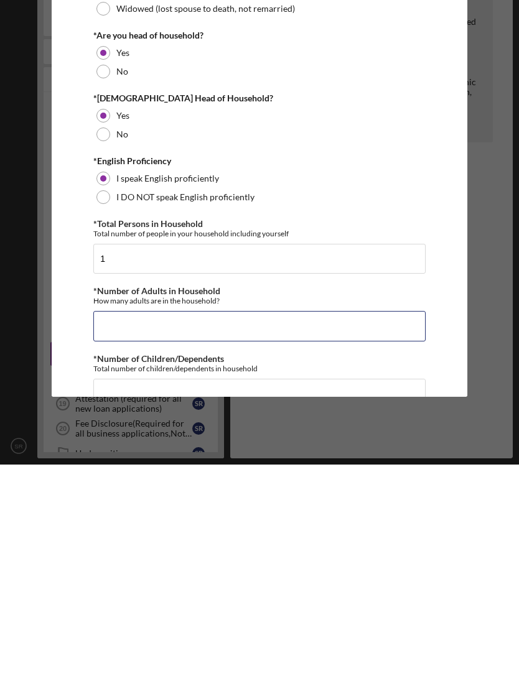
click at [100, 523] on input "*Number of Adults in Household" at bounding box center [259, 538] width 332 height 30
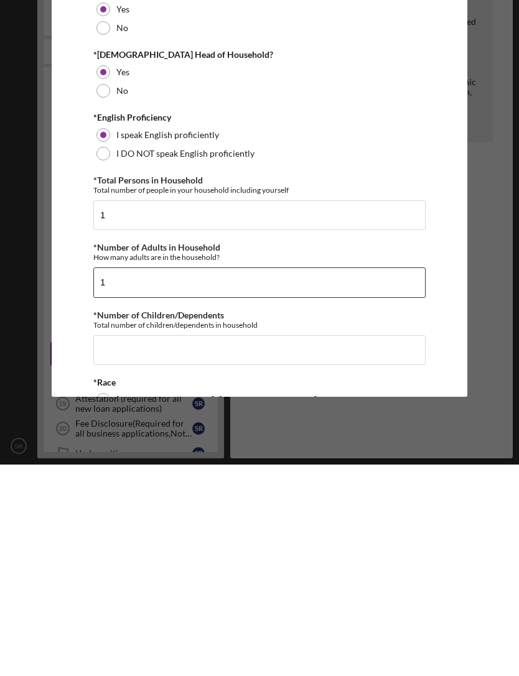
scroll to position [217, 0]
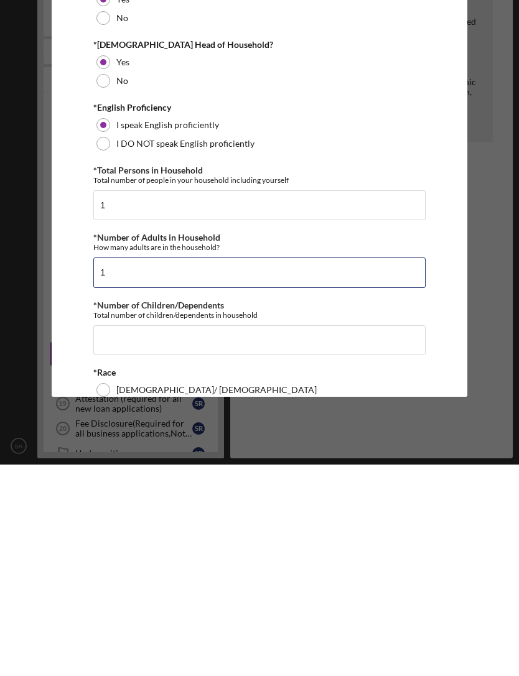
type input "1"
click at [90, 345] on div "Demographic Information *Gender [DEMOGRAPHIC_DATA] [DEMOGRAPHIC_DATA] [DEMOGRAP…" at bounding box center [259, 354] width 415 height 510
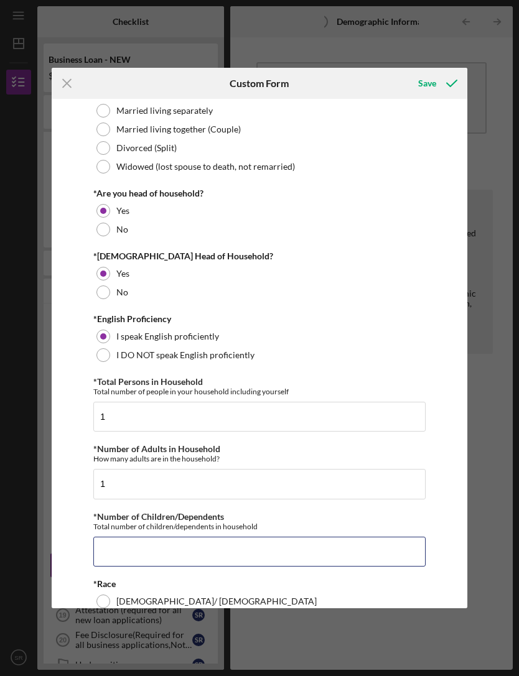
click at [108, 551] on input "*Number of Children/Dependents" at bounding box center [259, 552] width 332 height 30
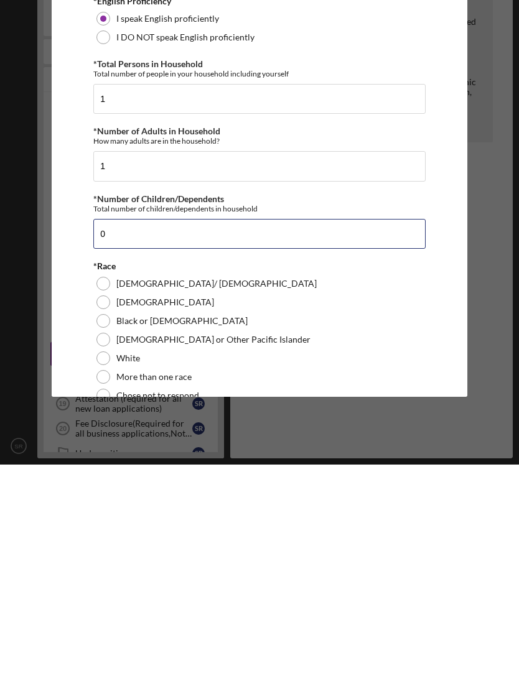
scroll to position [324, 0]
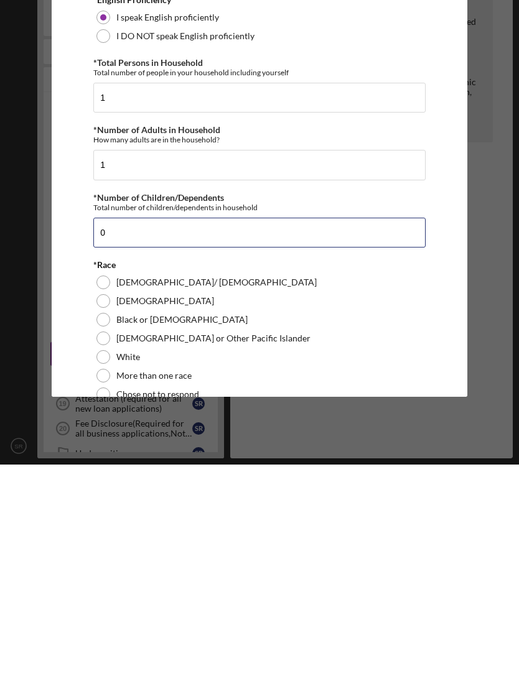
type input "0"
click at [96, 524] on div at bounding box center [103, 531] width 14 height 14
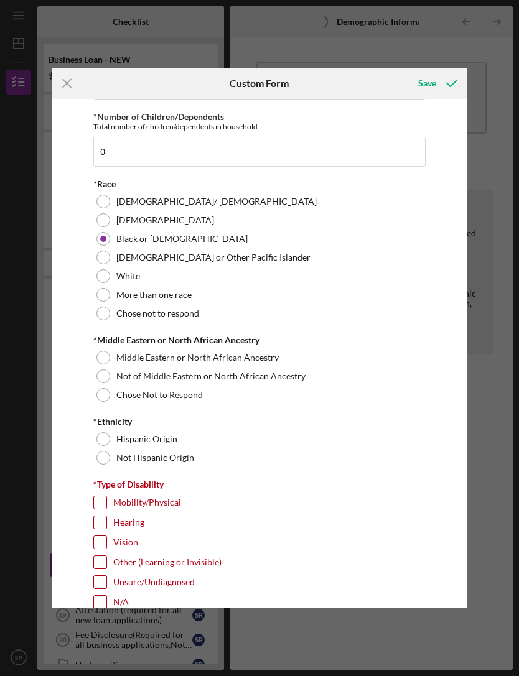
scroll to position [617, 0]
click at [98, 376] on div at bounding box center [103, 376] width 14 height 14
click at [96, 457] on div at bounding box center [103, 457] width 14 height 14
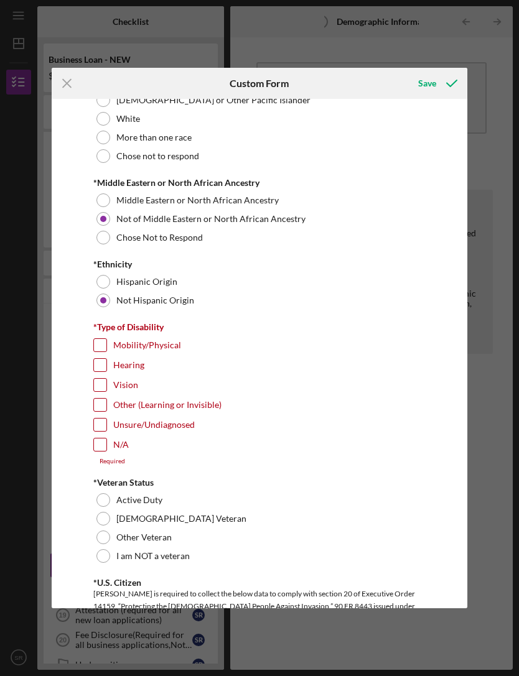
scroll to position [783, 0]
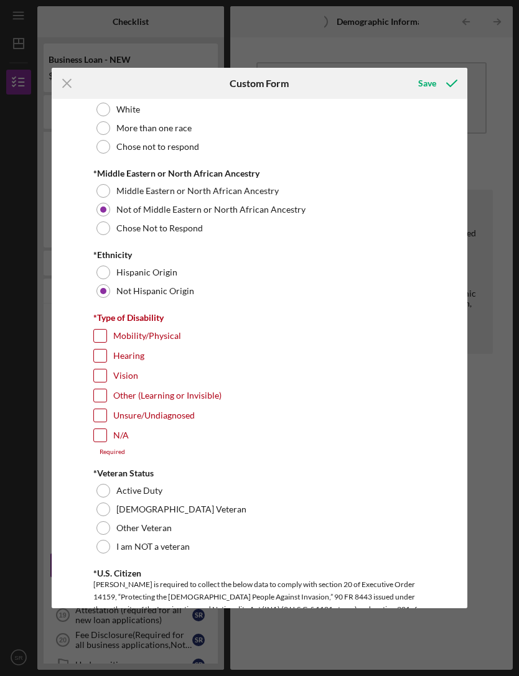
click at [91, 438] on div "Demographic Information *Gender [DEMOGRAPHIC_DATA] [DEMOGRAPHIC_DATA] [DEMOGRAP…" at bounding box center [259, 354] width 415 height 510
click at [96, 439] on input "N/A" at bounding box center [100, 435] width 12 height 12
checkbox input "true"
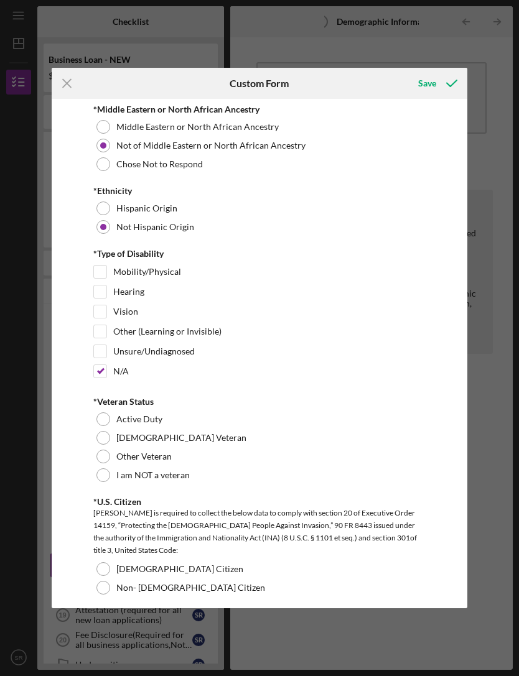
scroll to position [857, 0]
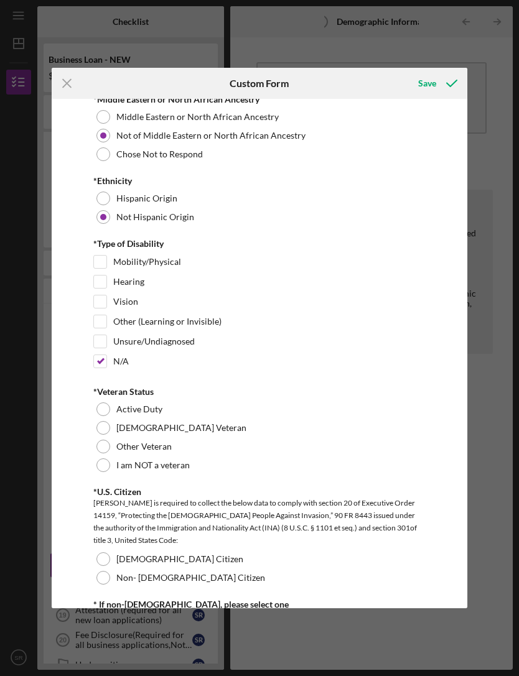
click at [96, 462] on div "I am NOT a veteran" at bounding box center [259, 465] width 332 height 19
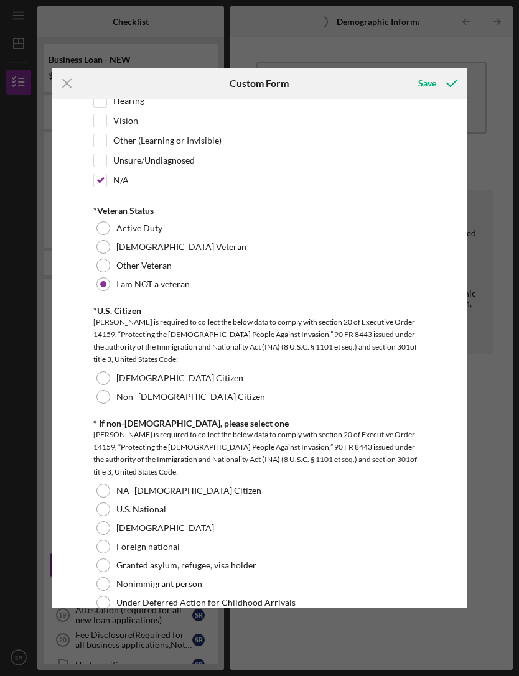
scroll to position [1040, 0]
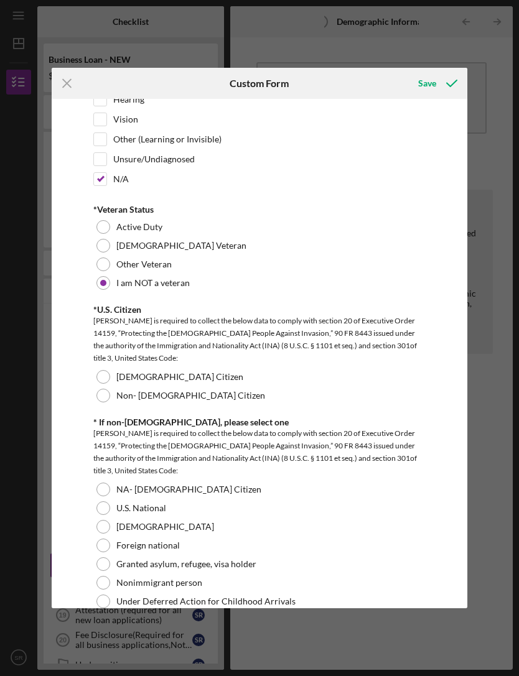
click at [97, 372] on div "[DEMOGRAPHIC_DATA] Citizen" at bounding box center [259, 377] width 332 height 19
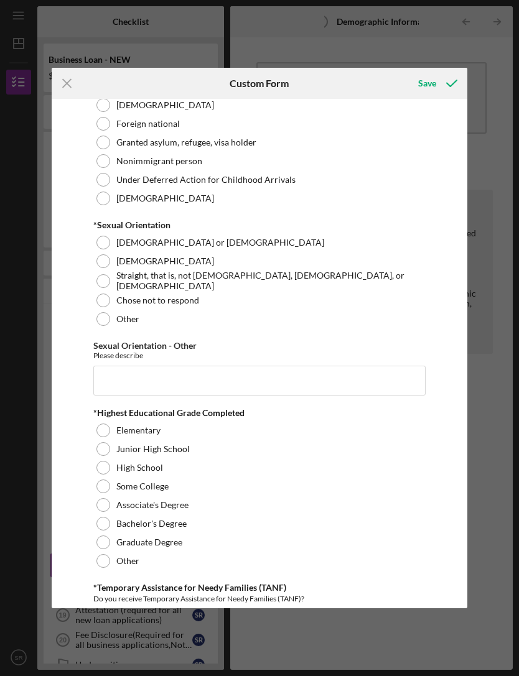
scroll to position [1463, 0]
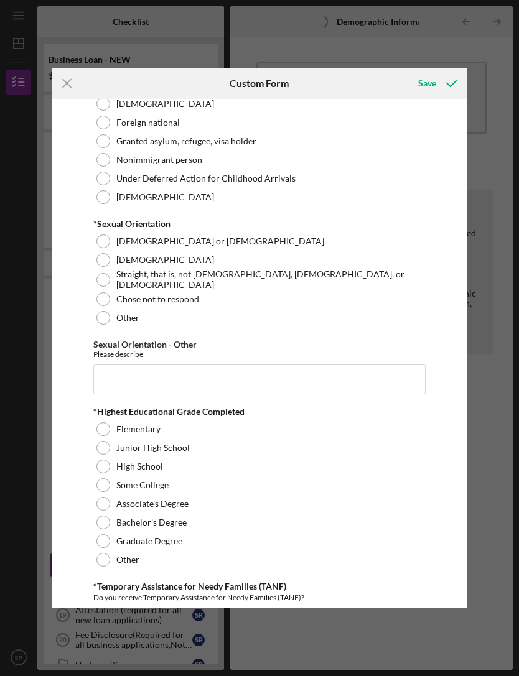
click at [101, 470] on div at bounding box center [103, 467] width 14 height 14
click at [97, 545] on div at bounding box center [103, 541] width 14 height 14
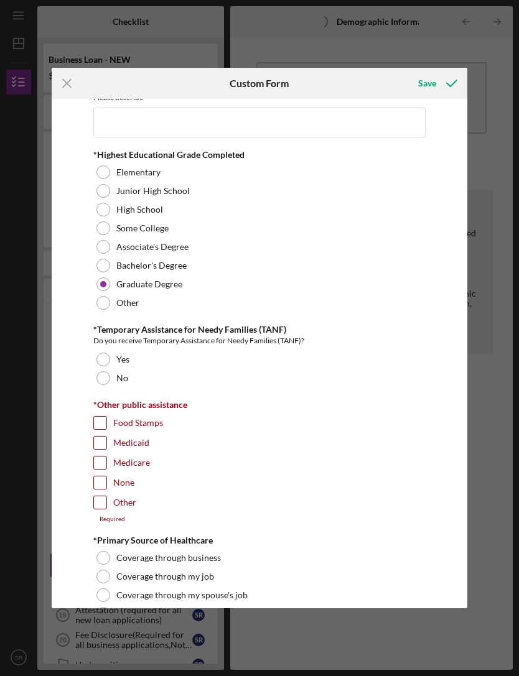
scroll to position [1721, 0]
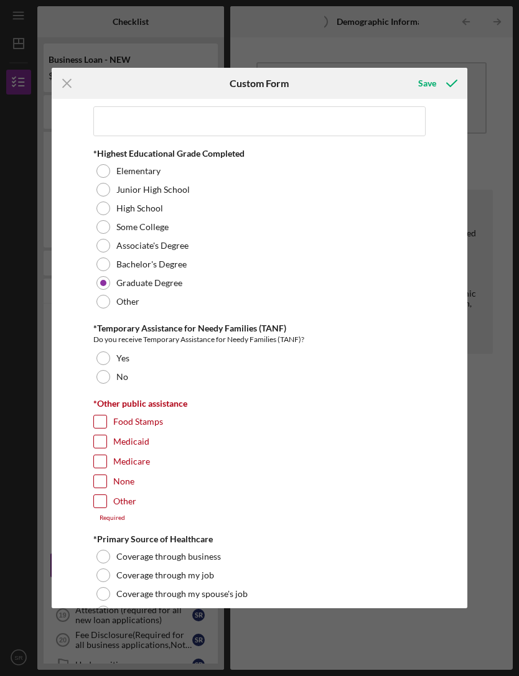
click at [91, 510] on div "Demographic Information *Gender [DEMOGRAPHIC_DATA] [DEMOGRAPHIC_DATA] [DEMOGRAP…" at bounding box center [259, 354] width 415 height 510
click at [96, 481] on input "None" at bounding box center [100, 481] width 12 height 12
checkbox input "true"
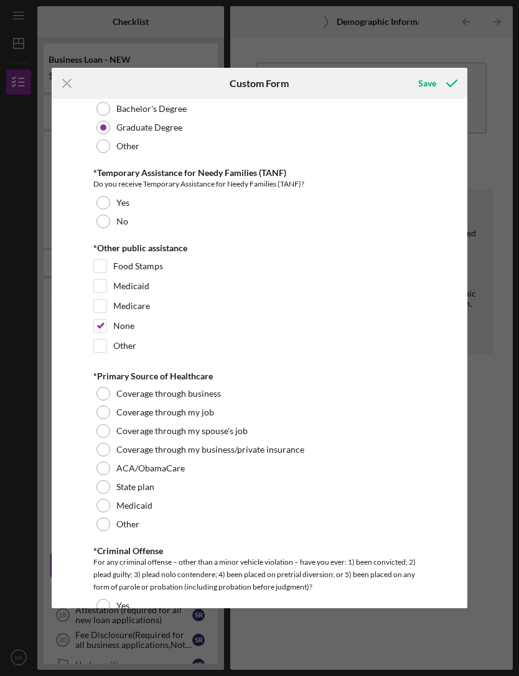
scroll to position [1876, 0]
click at [218, 413] on div "Coverage through my job" at bounding box center [259, 413] width 332 height 19
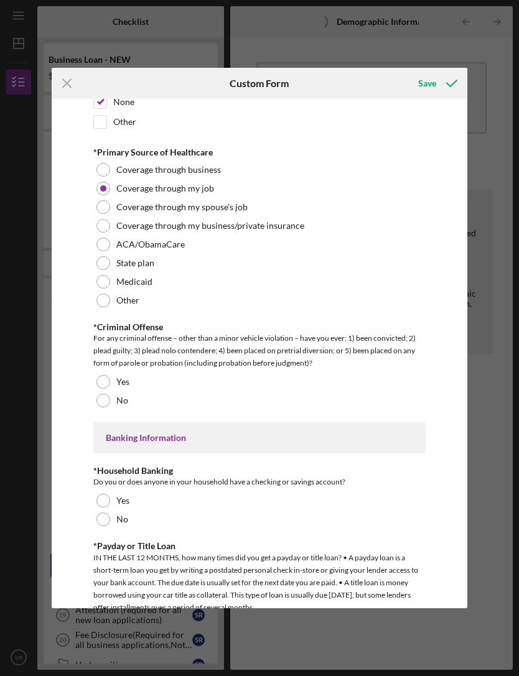
scroll to position [2101, 0]
click at [78, 416] on div "Demographic Information *Gender [DEMOGRAPHIC_DATA] [DEMOGRAPHIC_DATA] [DEMOGRAP…" at bounding box center [259, 354] width 415 height 510
click at [98, 409] on div "No" at bounding box center [259, 400] width 332 height 19
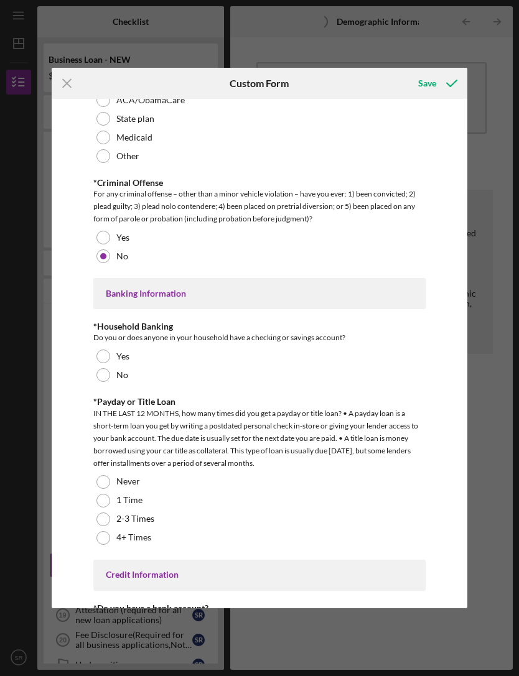
scroll to position [2247, 0]
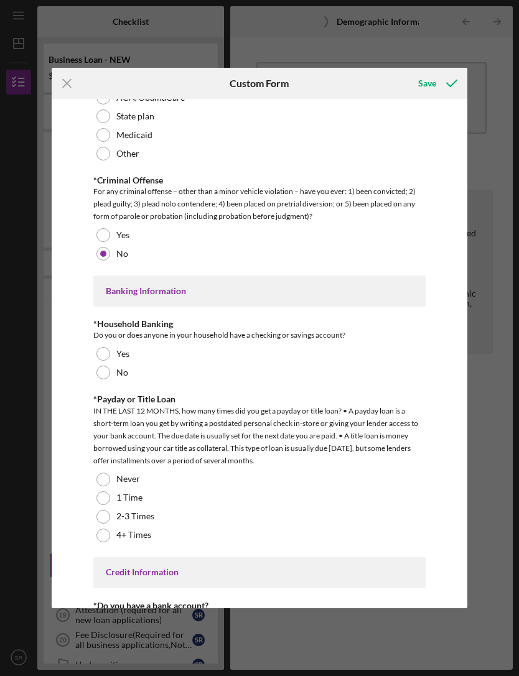
click at [141, 347] on div "Yes" at bounding box center [259, 354] width 332 height 19
click at [426, 84] on div "Save" at bounding box center [427, 83] width 18 height 25
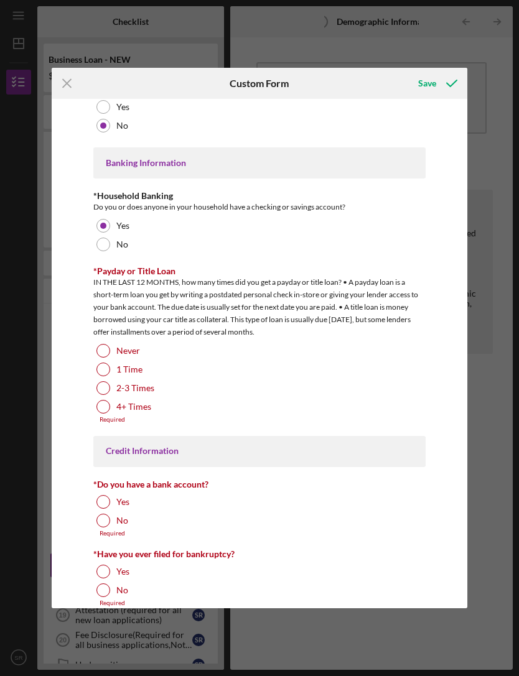
scroll to position [2398, 0]
click at [103, 352] on div at bounding box center [103, 350] width 14 height 14
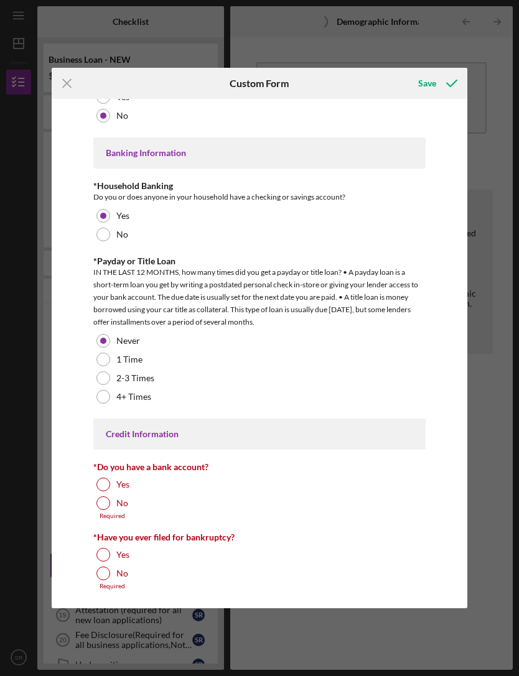
scroll to position [2407, 0]
click at [104, 488] on div at bounding box center [103, 485] width 14 height 14
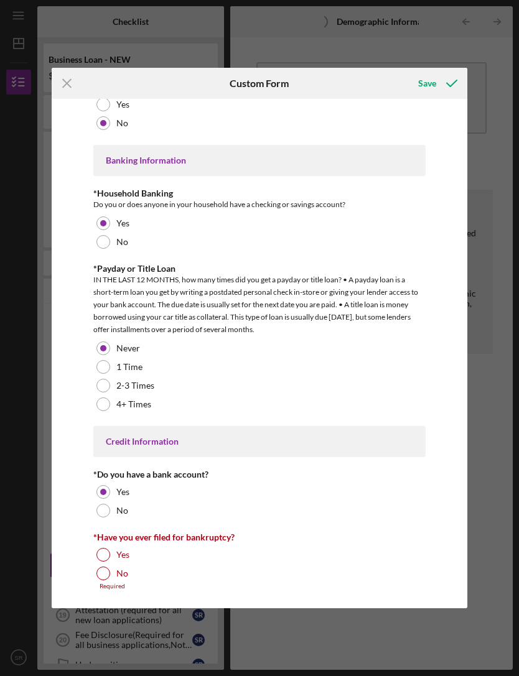
click at [93, 548] on div "Yes" at bounding box center [259, 555] width 332 height 19
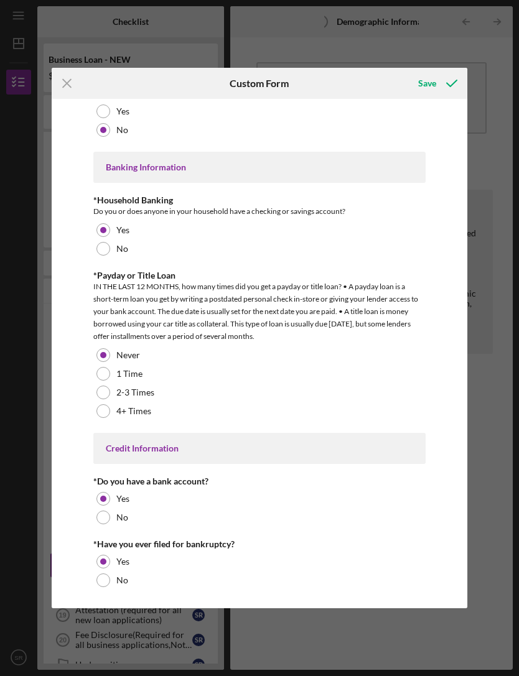
scroll to position [2393, 0]
click at [422, 83] on div "Save" at bounding box center [427, 83] width 18 height 25
click at [63, 78] on icon "Icon/Menu Close" at bounding box center [67, 83] width 31 height 31
